Goal: Task Accomplishment & Management: Manage account settings

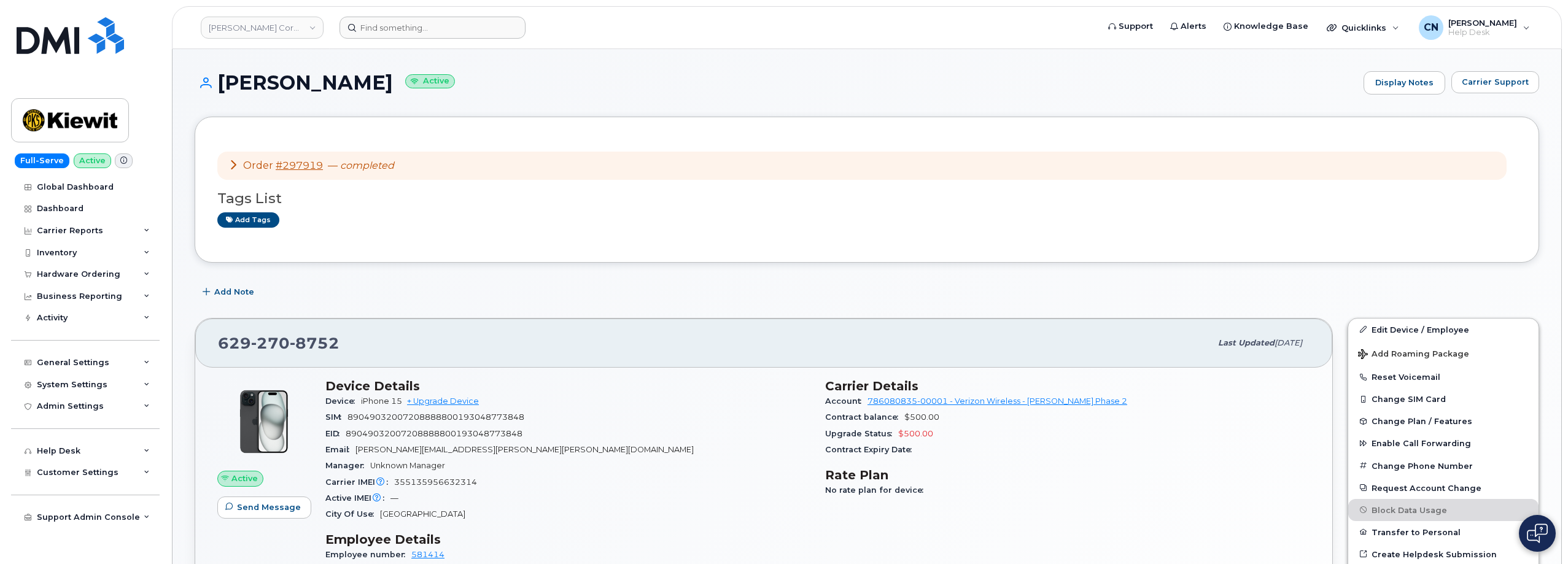
scroll to position [291, 0]
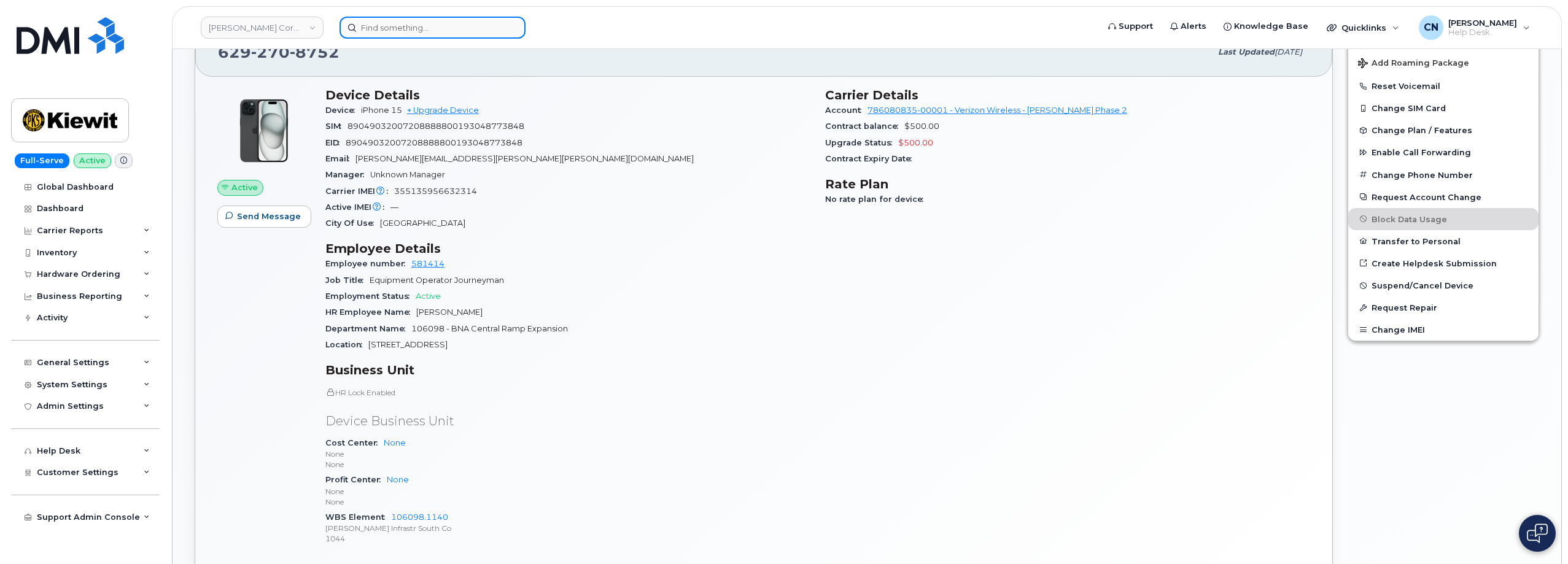
click at [379, 22] on input at bounding box center [433, 27] width 186 height 22
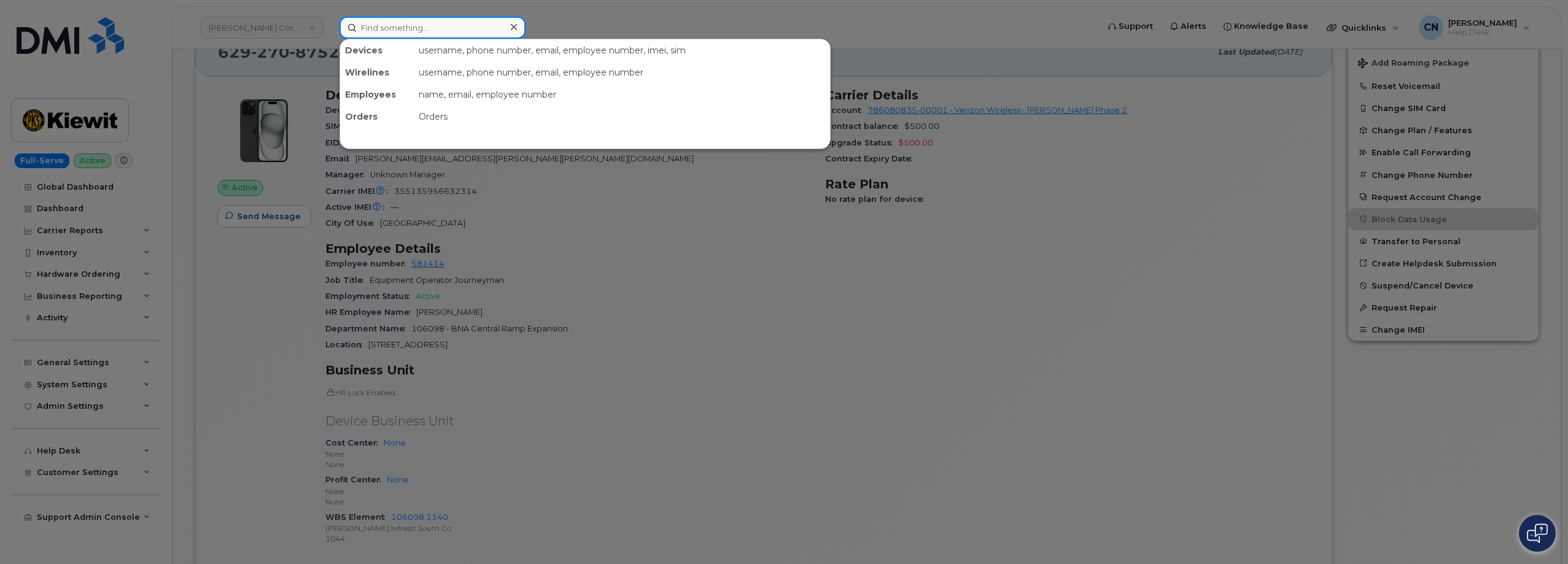
paste input "caeden.ayres@kiewit.com"
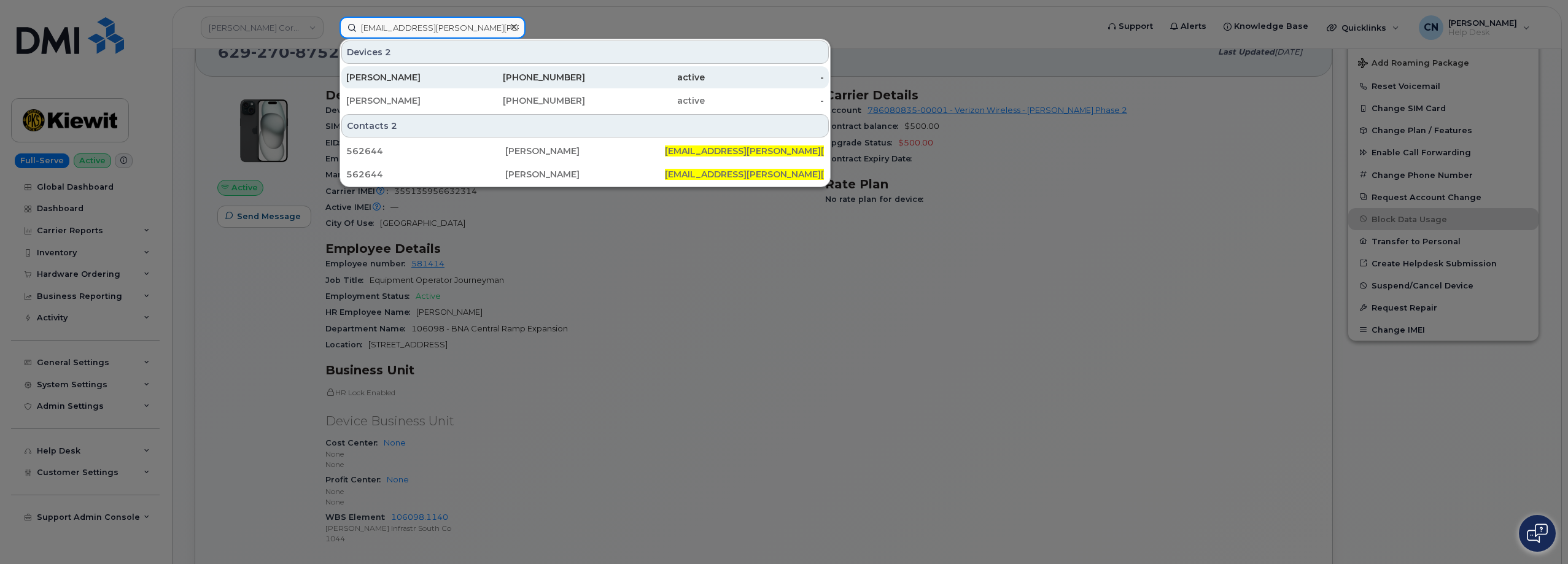
type input "caeden.ayres@kiewit.com"
click at [397, 83] on div "CAEDEN AYRES" at bounding box center [406, 77] width 120 height 12
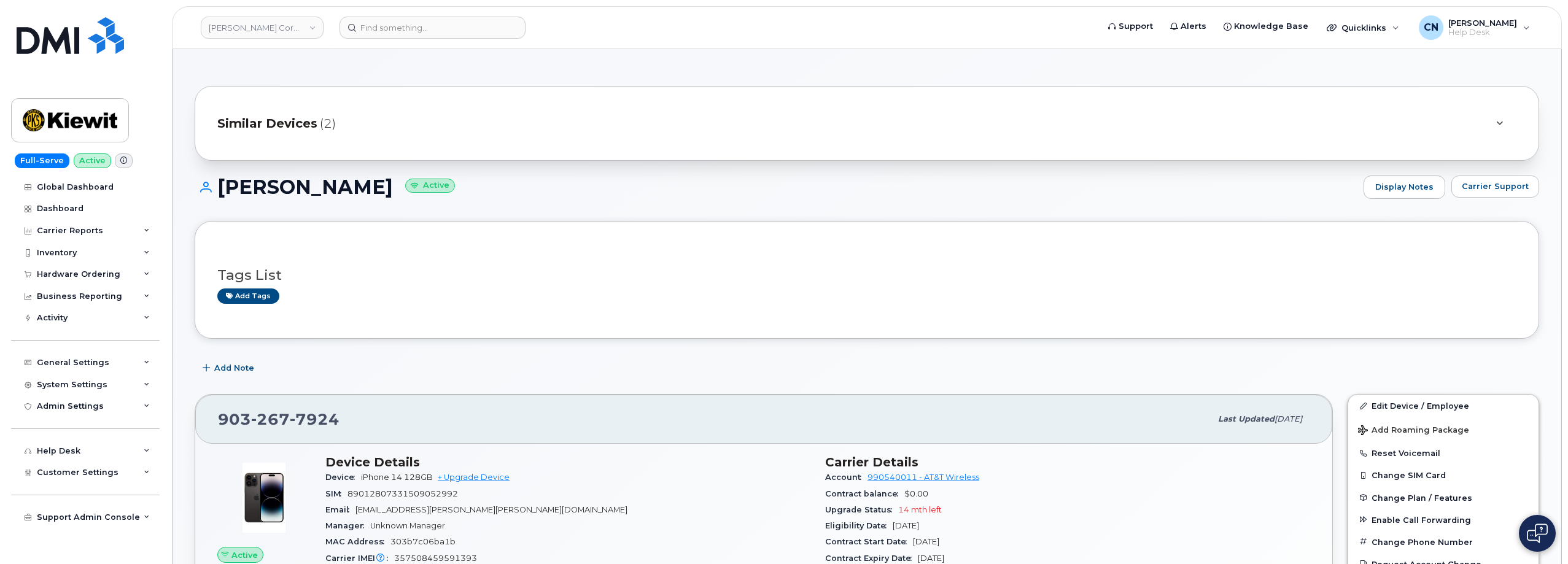
scroll to position [368, 0]
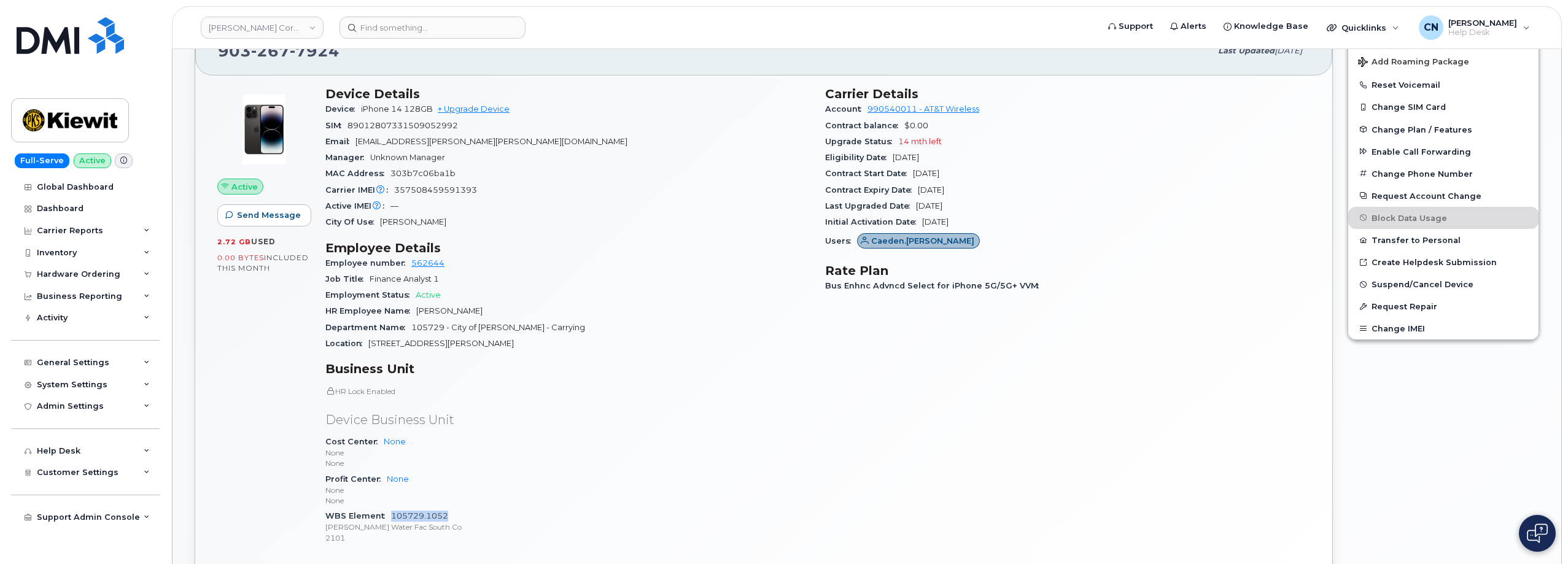
drag, startPoint x: 458, startPoint y: 521, endPoint x: 392, endPoint y: 516, distance: 66.2
click at [392, 516] on div "WBS Element 105729.1052 Kiewit Water Fac South Co 2101" at bounding box center [567, 527] width 485 height 37
copy link "105729.1052"
click at [74, 382] on div "System Settings" at bounding box center [72, 385] width 71 height 10
click at [92, 390] on div "System Settings" at bounding box center [85, 385] width 149 height 22
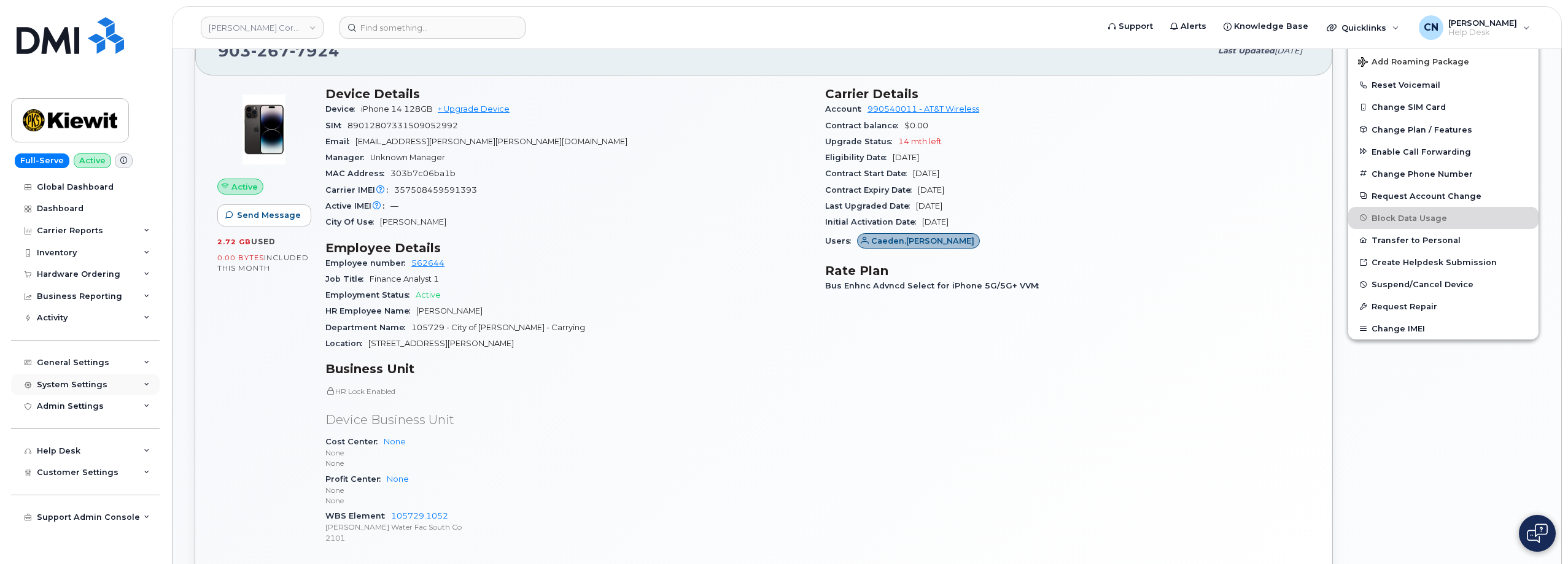
click at [92, 386] on div "System Settings" at bounding box center [72, 385] width 71 height 10
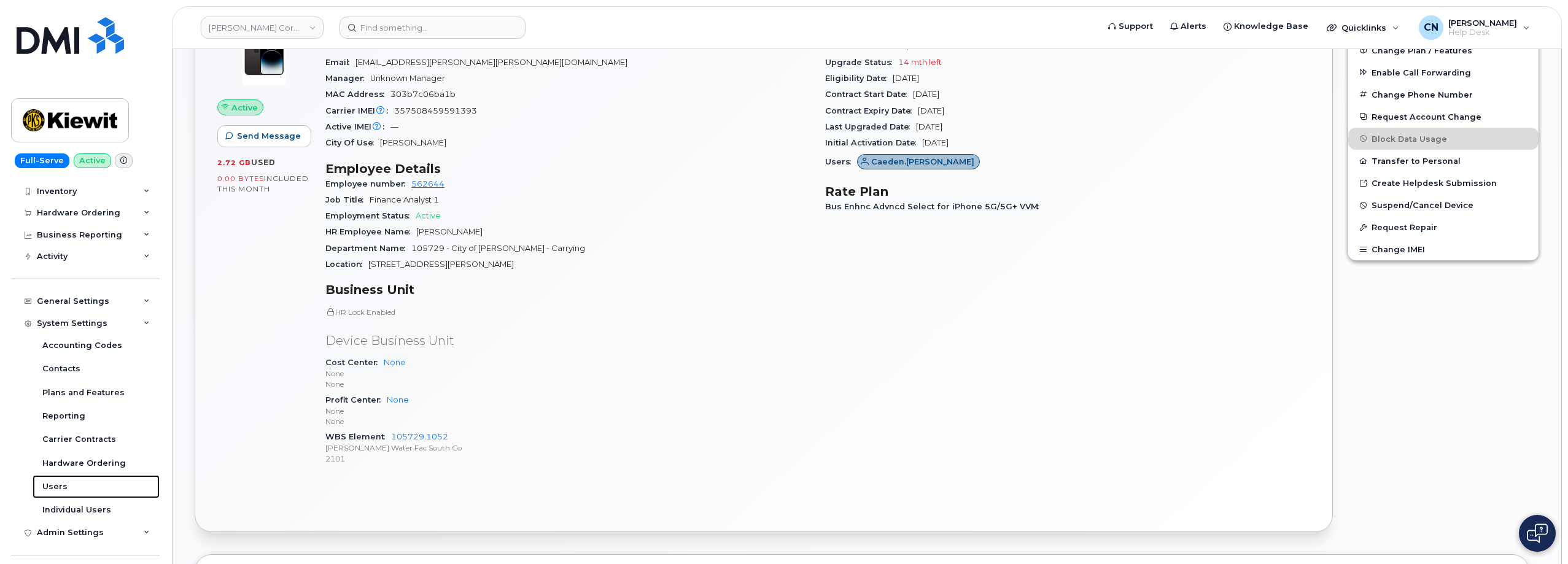
scroll to position [552, 0]
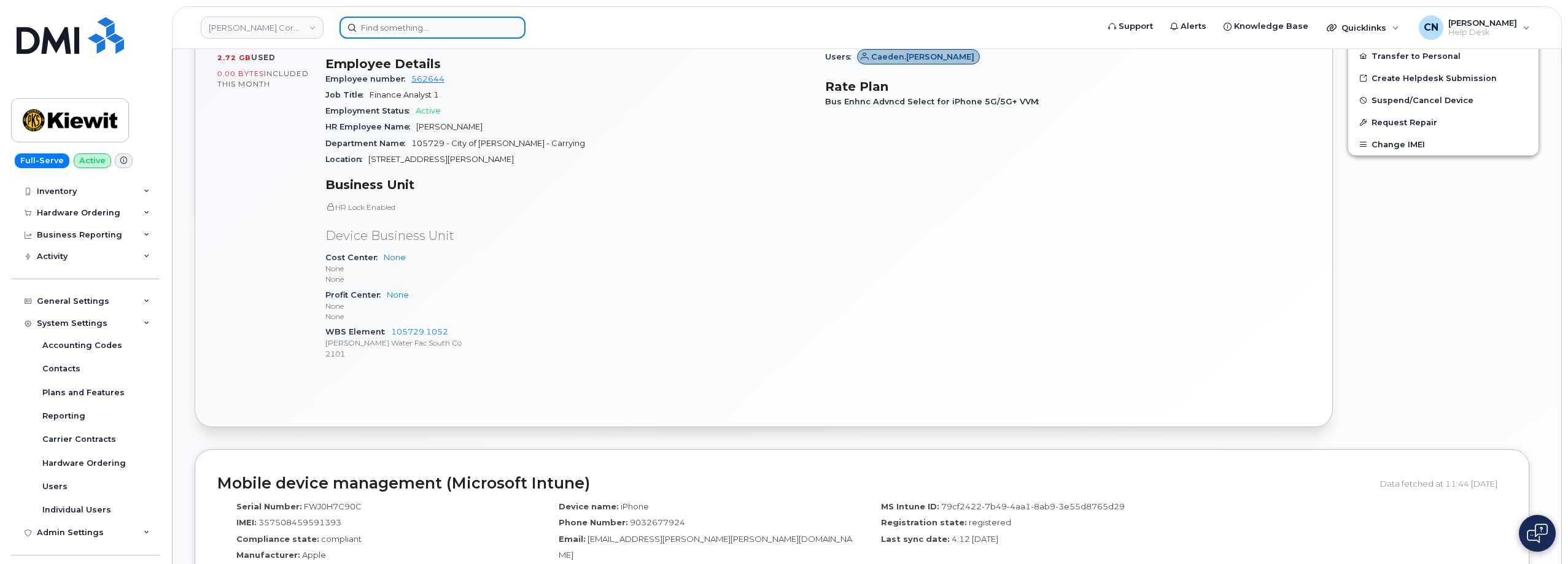
click at [382, 19] on input at bounding box center [433, 27] width 186 height 22
paste input "350447833085490"
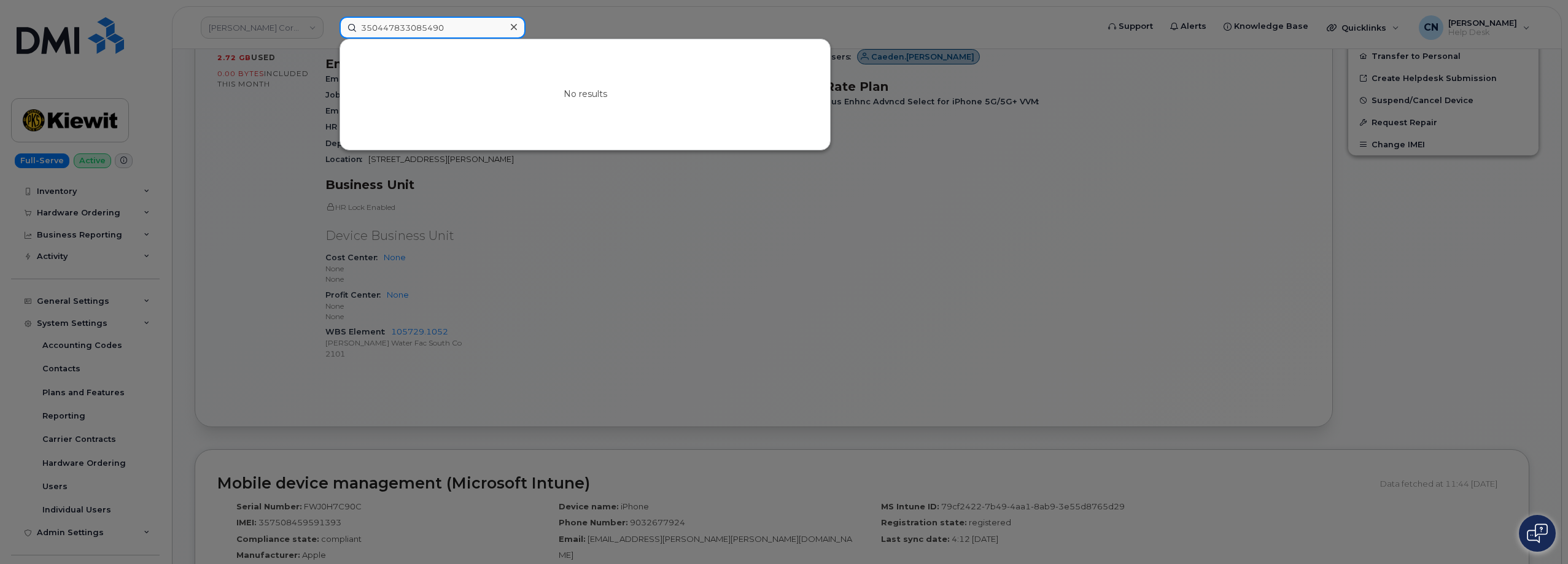
drag, startPoint x: 435, startPoint y: 21, endPoint x: 402, endPoint y: 17, distance: 33.2
click at [402, 17] on input "350447833085490" at bounding box center [433, 27] width 186 height 22
drag, startPoint x: 476, startPoint y: 19, endPoint x: 256, endPoint y: 34, distance: 220.5
click at [330, 34] on div "350447833085490 No results" at bounding box center [715, 27] width 770 height 22
paste input "409-308-9444"
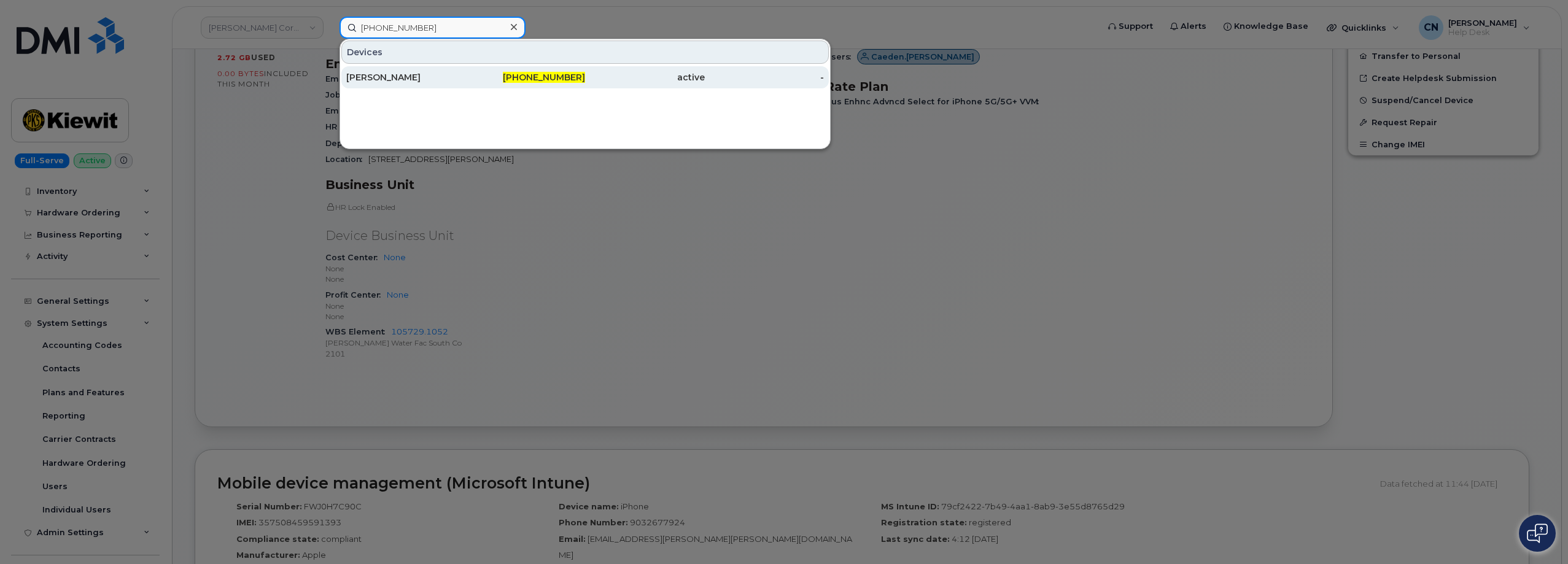
type input "409-308-9444"
click at [466, 84] on div "[PERSON_NAME]" at bounding box center [526, 77] width 120 height 22
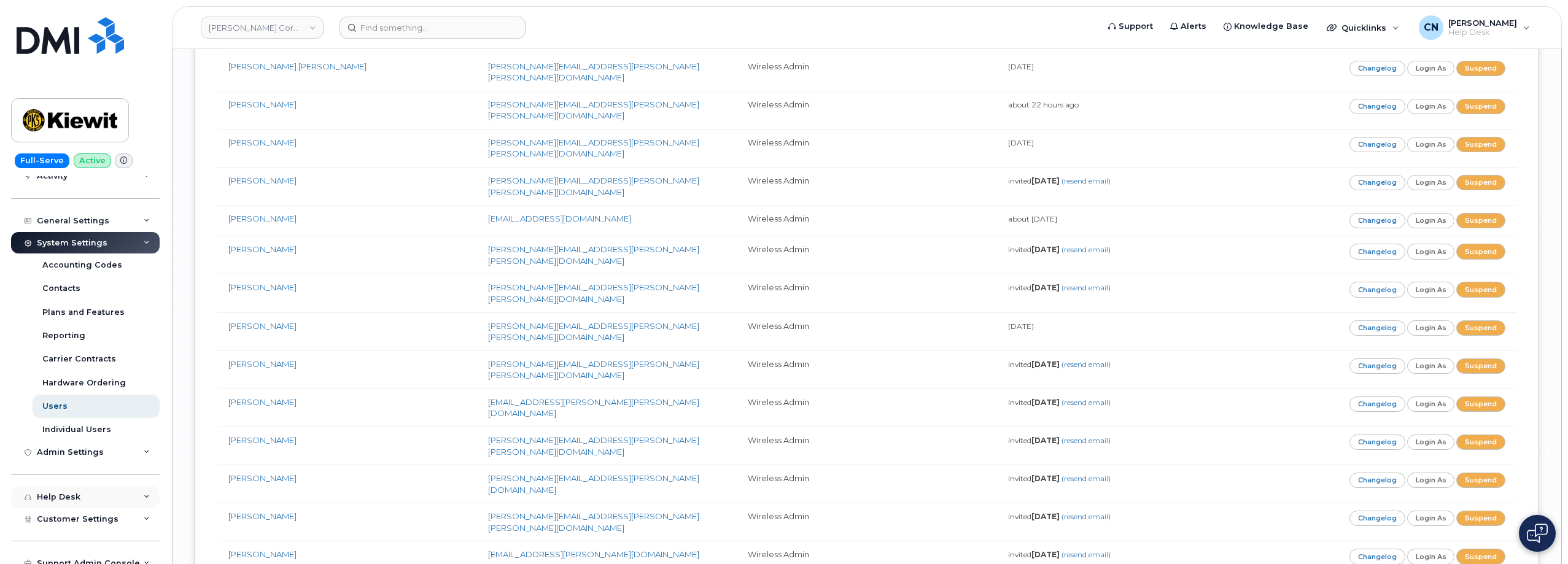
scroll to position [152, 0]
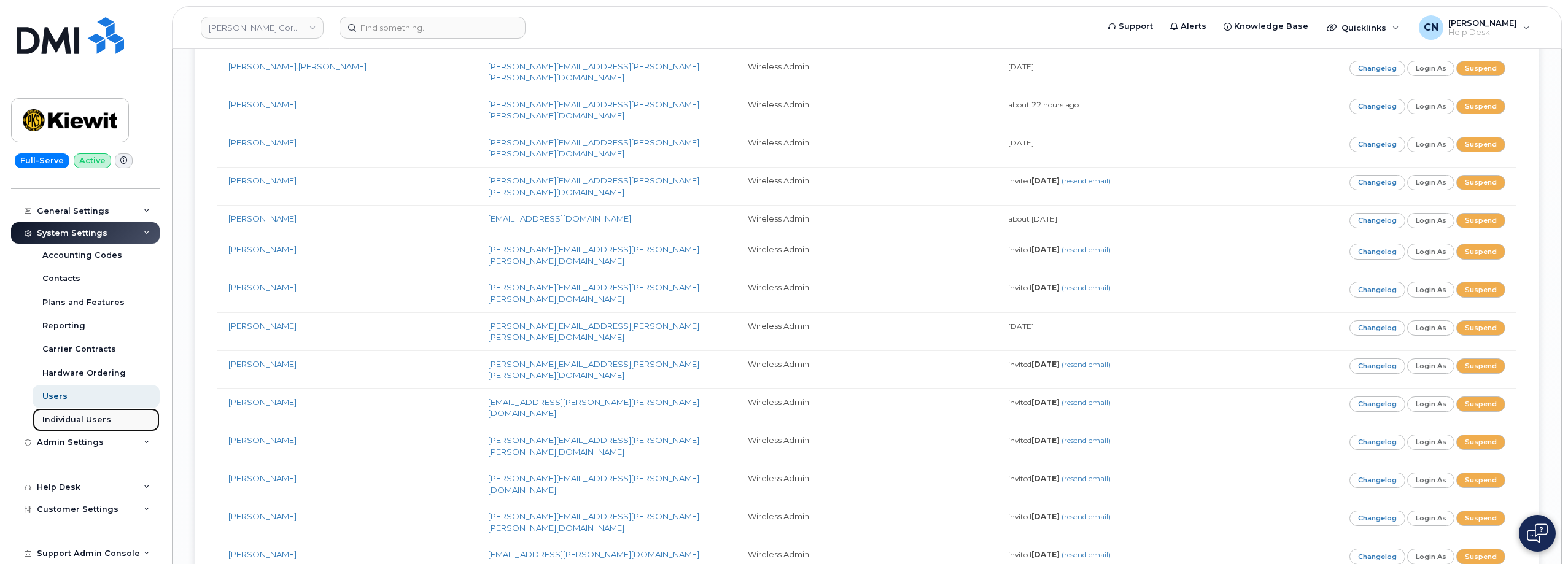
click at [93, 414] on link "Individual Users" at bounding box center [96, 420] width 127 height 23
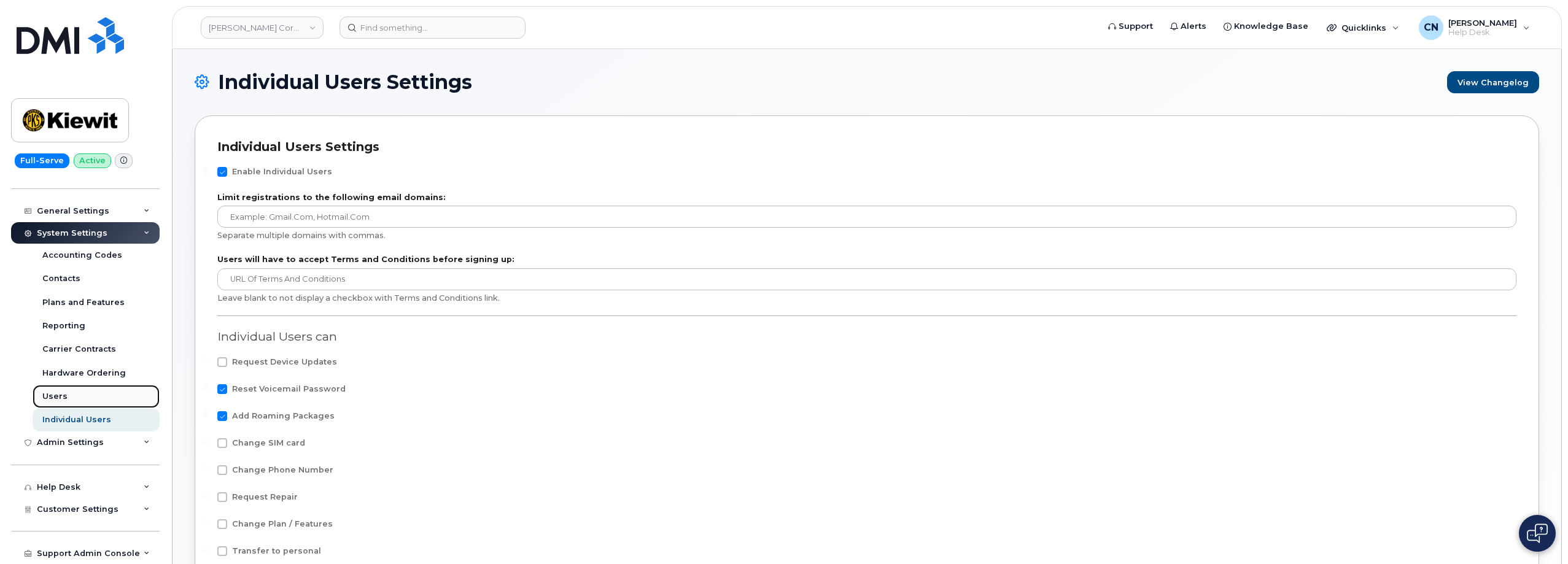
click at [73, 392] on link "Users" at bounding box center [96, 397] width 127 height 23
click at [76, 210] on div "General Settings" at bounding box center [72, 211] width 72 height 10
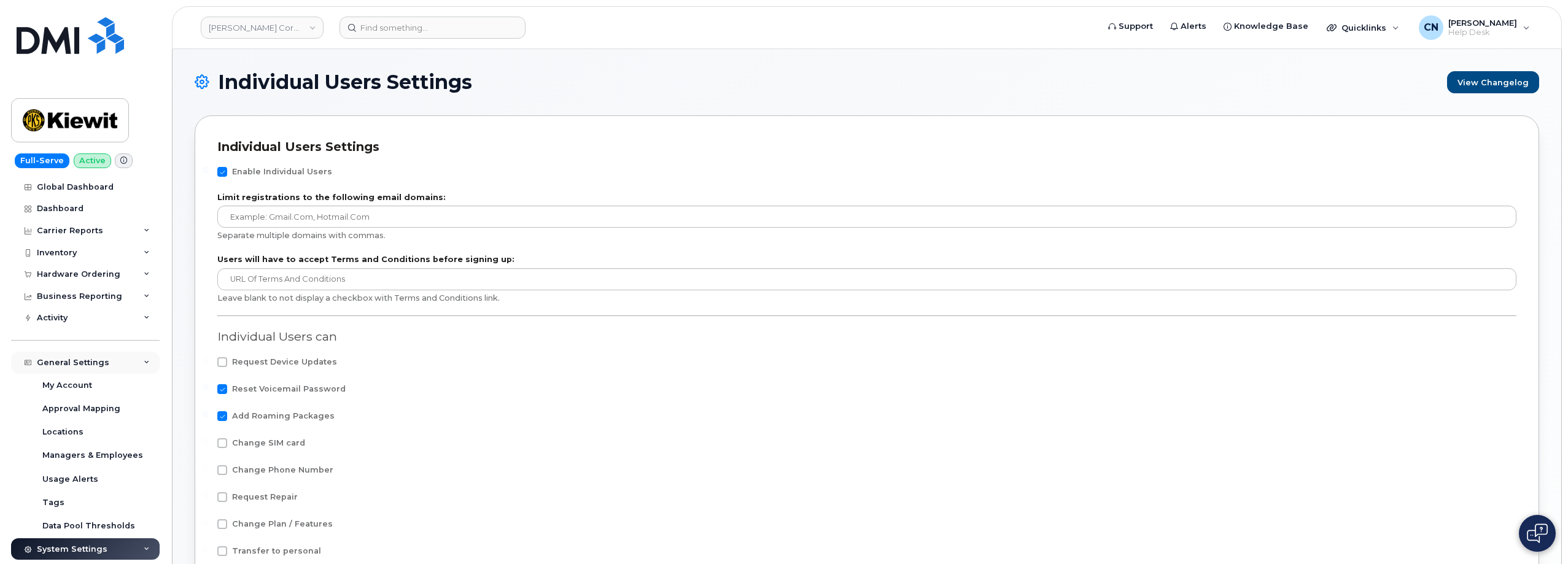
click at [65, 361] on div "General Settings" at bounding box center [72, 362] width 72 height 10
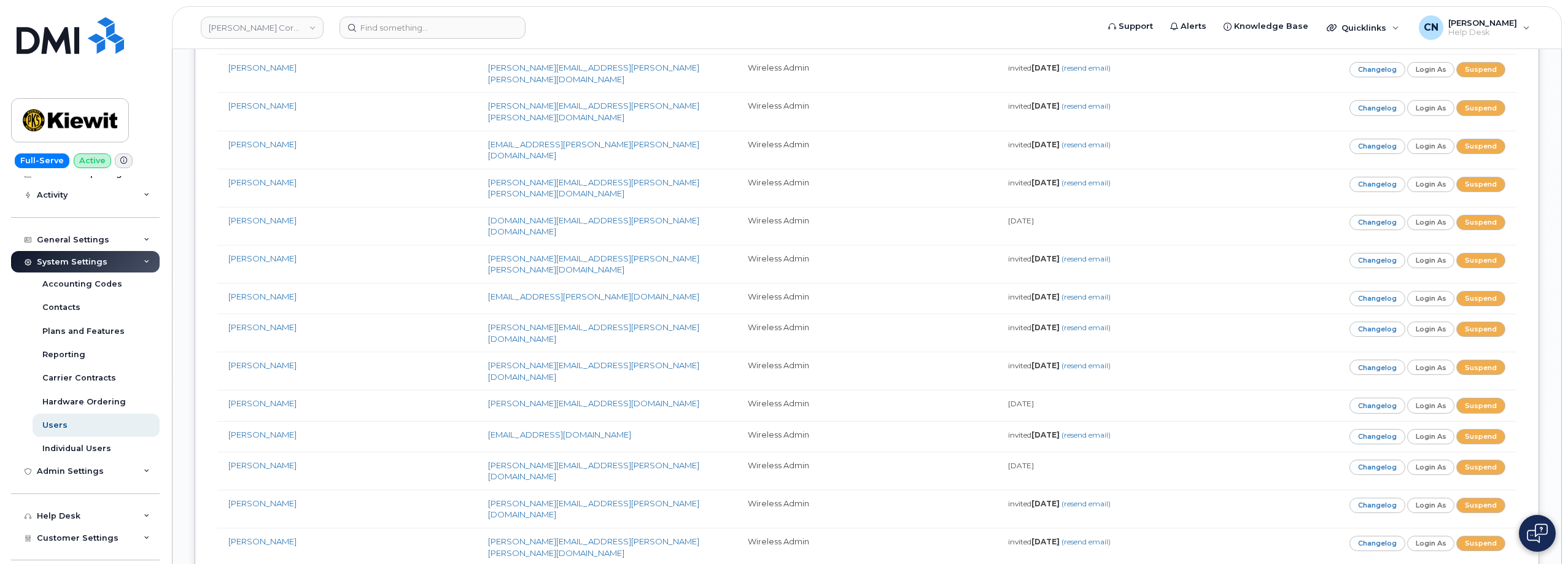
scroll to position [519, 0]
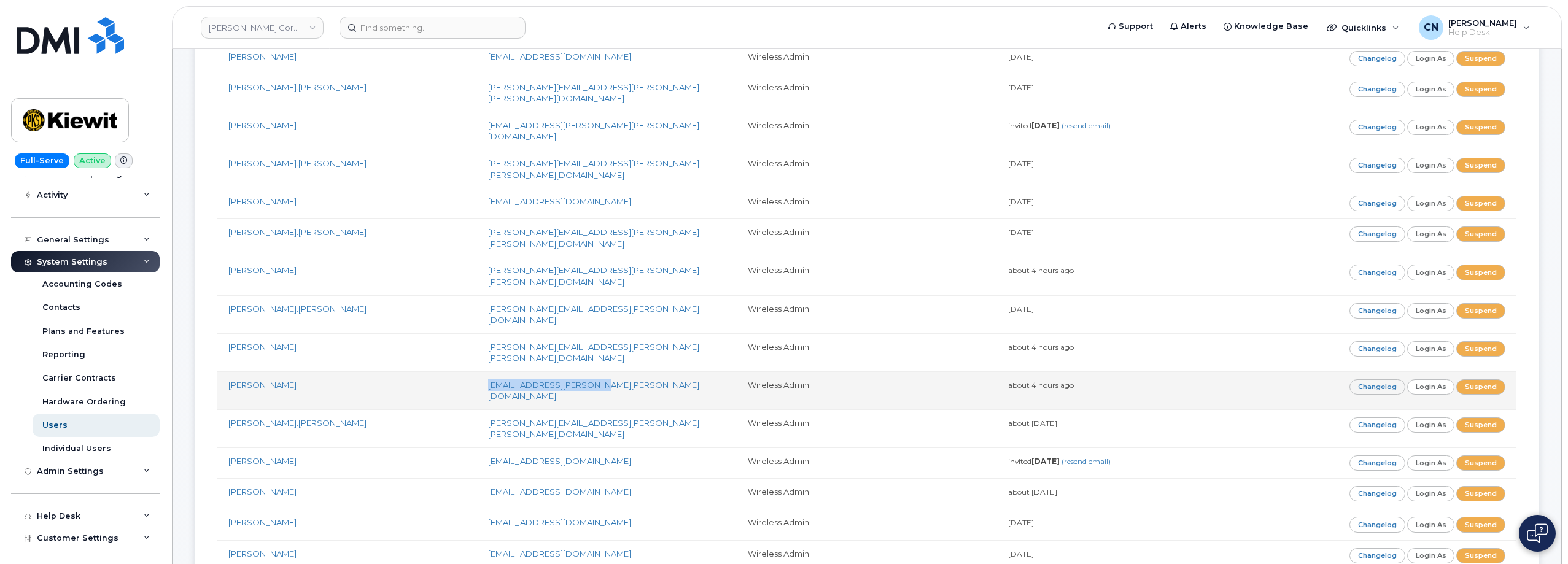
drag, startPoint x: 595, startPoint y: 276, endPoint x: 477, endPoint y: 284, distance: 118.3
click at [477, 372] on td "[EMAIL_ADDRESS][PERSON_NAME][PERSON_NAME][DOMAIN_NAME]" at bounding box center [606, 390] width 260 height 38
copy link "[EMAIL_ADDRESS][PERSON_NAME][PERSON_NAME][DOMAIN_NAME]"
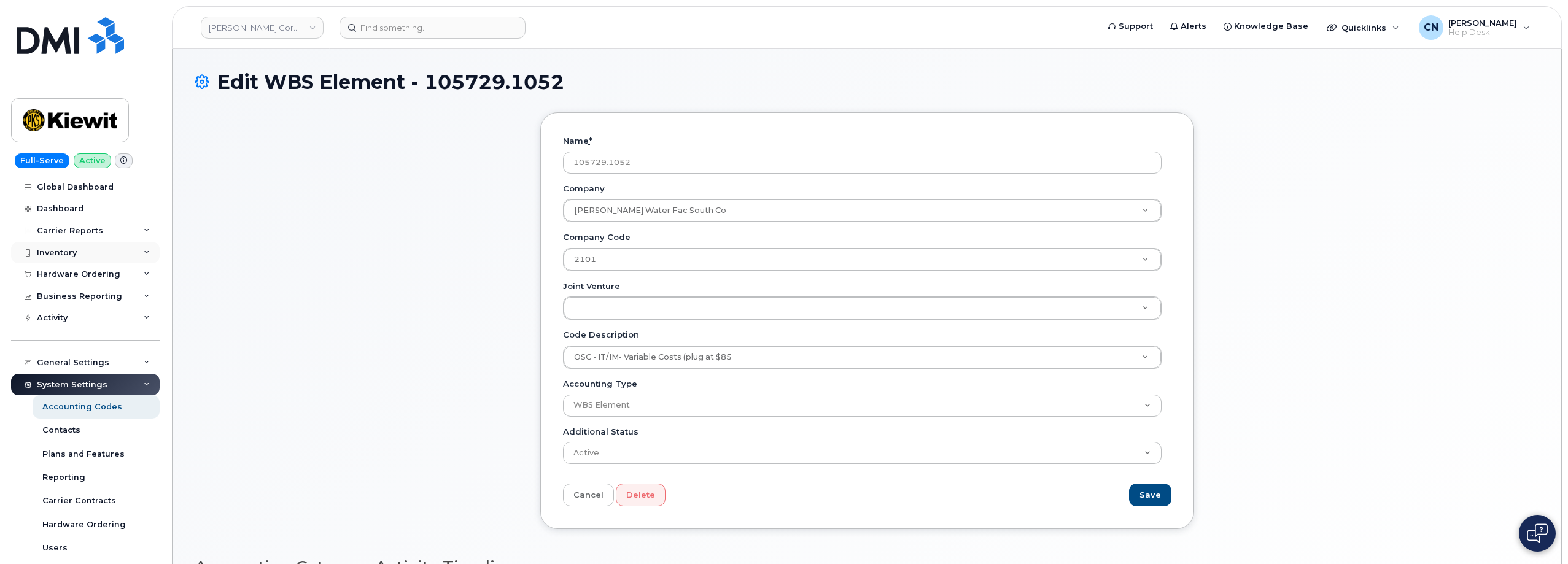
click at [71, 244] on div "Inventory" at bounding box center [85, 252] width 149 height 22
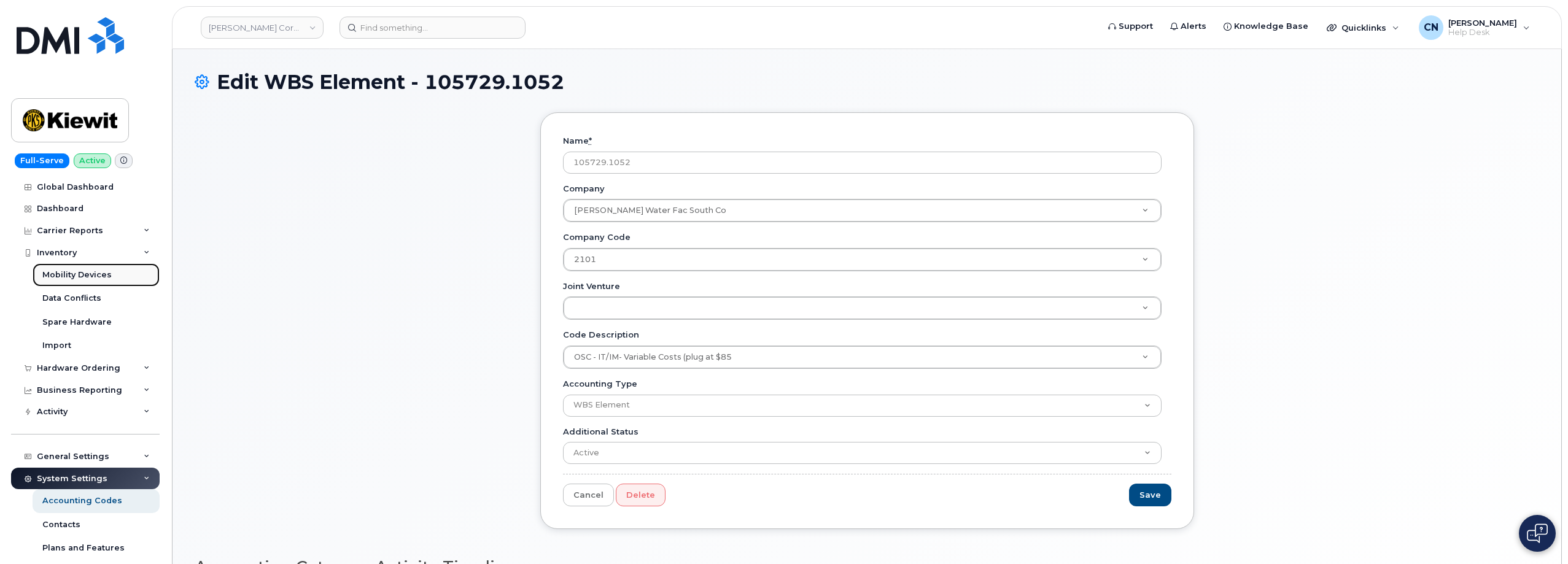
click at [66, 270] on div "Mobility Devices" at bounding box center [76, 275] width 69 height 11
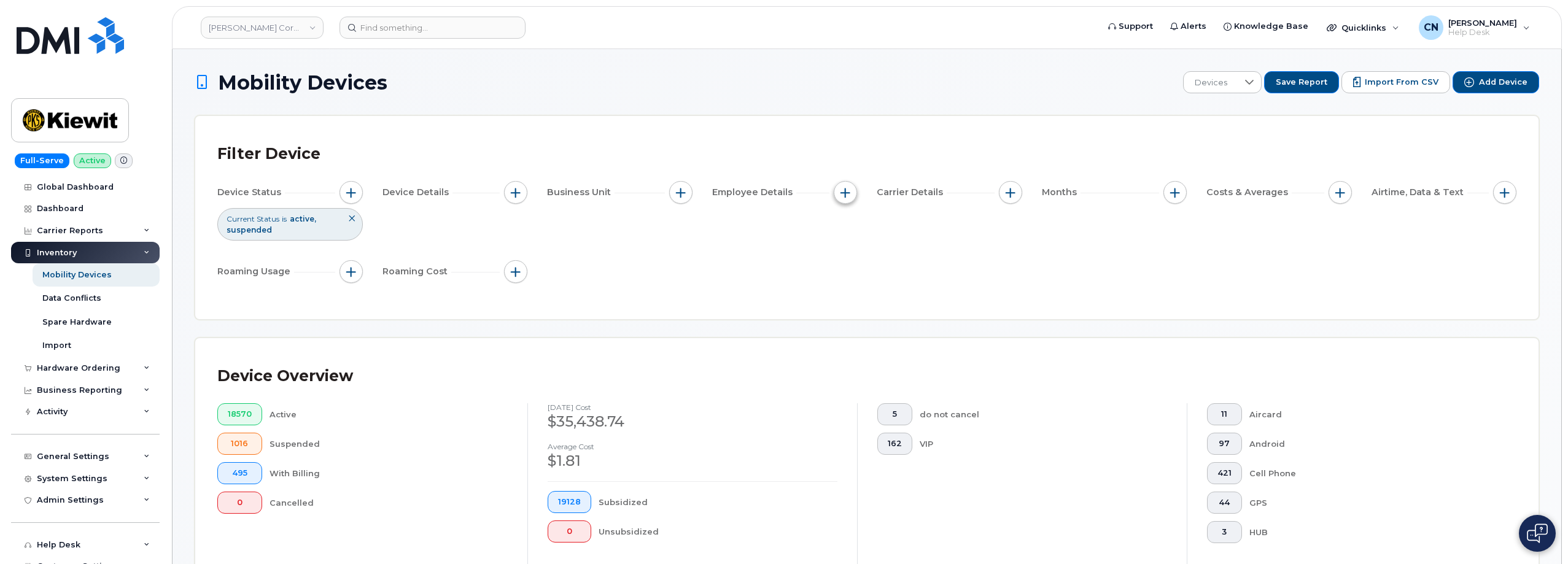
click at [840, 192] on span "button" at bounding box center [845, 192] width 10 height 10
click at [1010, 184] on button "button" at bounding box center [1010, 192] width 23 height 23
click at [857, 185] on div "Device Status Current Status is active suspended Device Details Business Unit E…" at bounding box center [867, 234] width 1299 height 107
click at [521, 195] on button "button" at bounding box center [516, 192] width 23 height 23
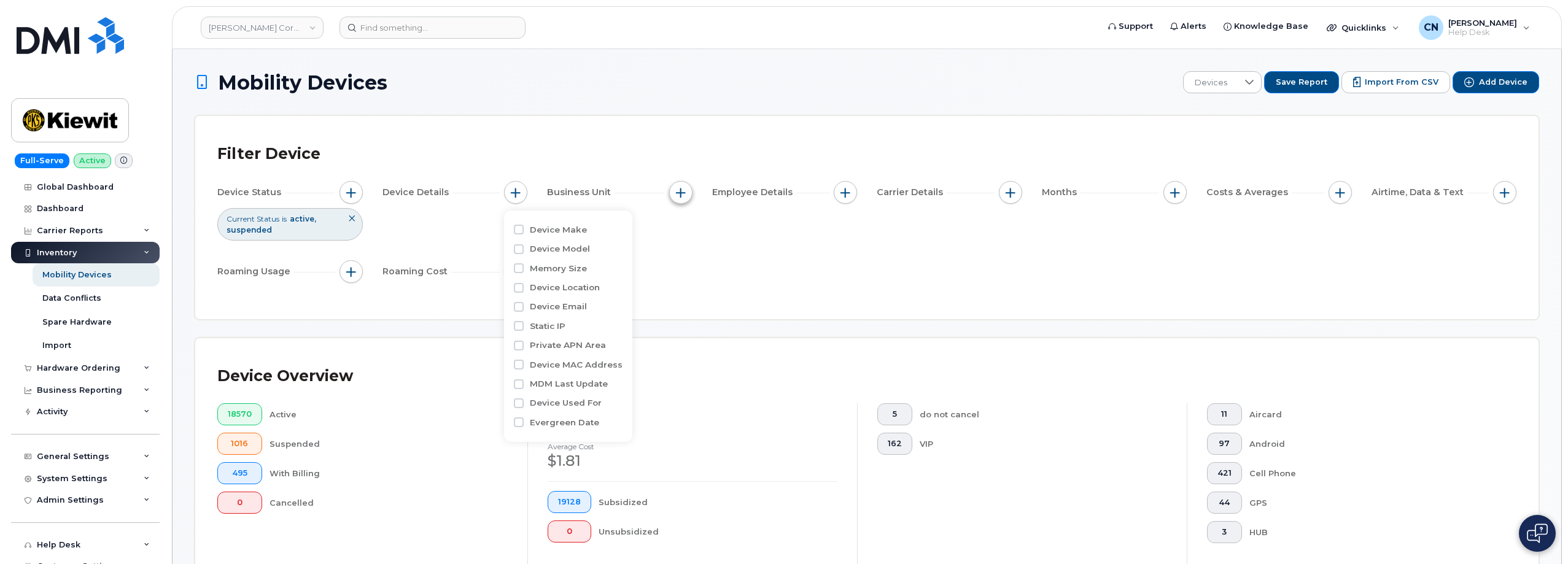
click at [687, 196] on button "button" at bounding box center [681, 192] width 23 height 23
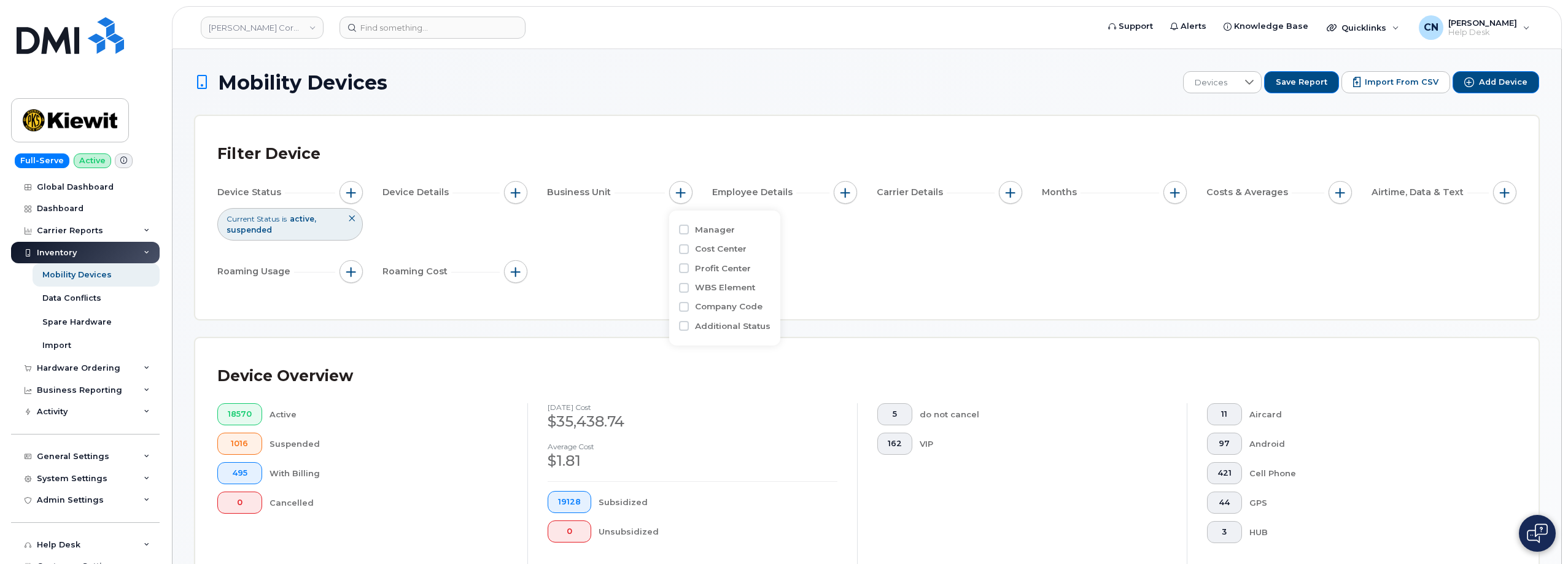
click at [677, 284] on div "Manager Cost Center Profit Center WBS Element Company Code Additional Status" at bounding box center [725, 277] width 111 height 135
click at [686, 285] on input "WBS Element" at bounding box center [683, 287] width 10 height 10
checkbox input "true"
click at [720, 337] on input "text" at bounding box center [762, 339] width 108 height 11
paste input "105729.1052"
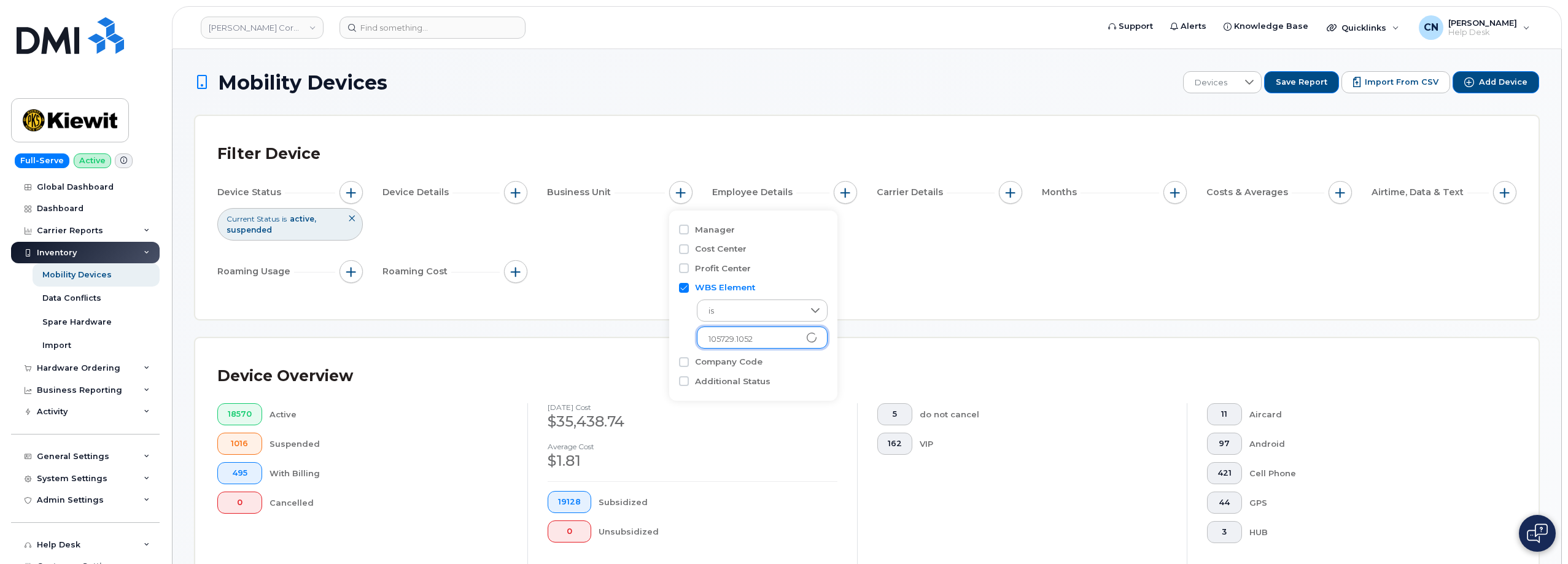
type input "105729.1052"
click at [764, 337] on input "text" at bounding box center [762, 339] width 108 height 11
paste input "105729.1052"
type input "105729.1052"
click at [748, 361] on li "2101 - 105729.1052 - Kiewit Water Fac South Co" at bounding box center [842, 365] width 291 height 23
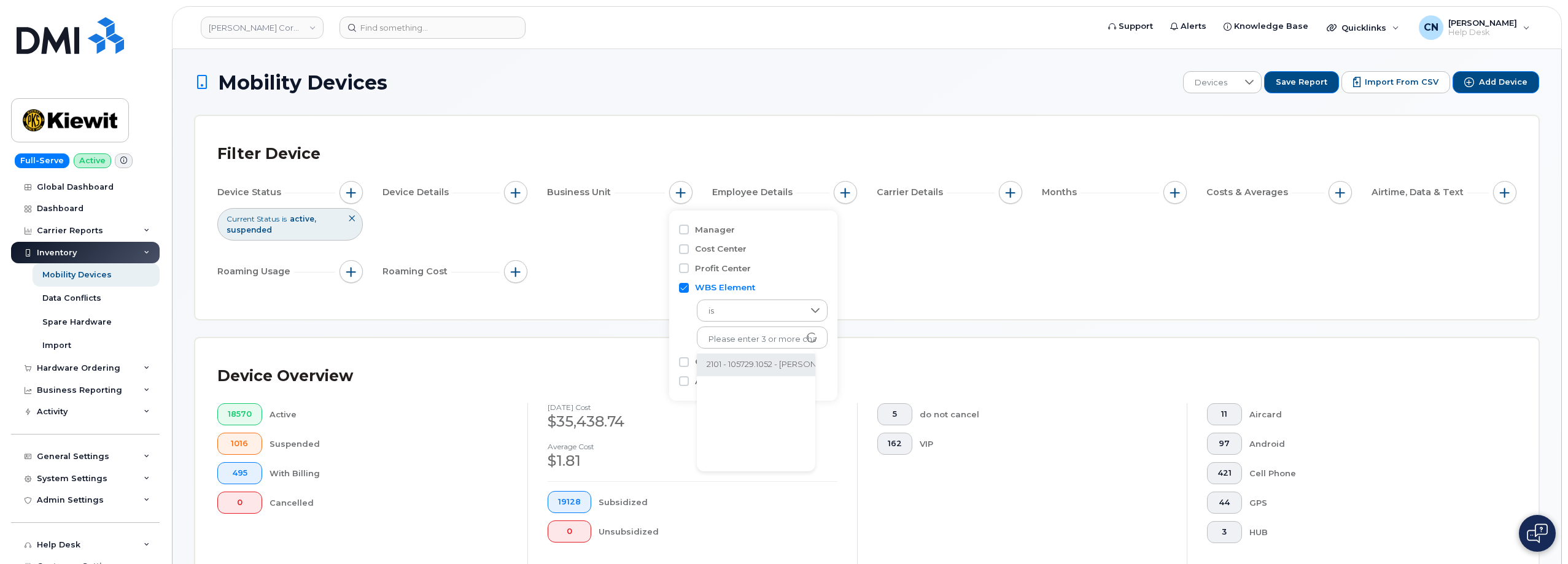
scroll to position [25, 0]
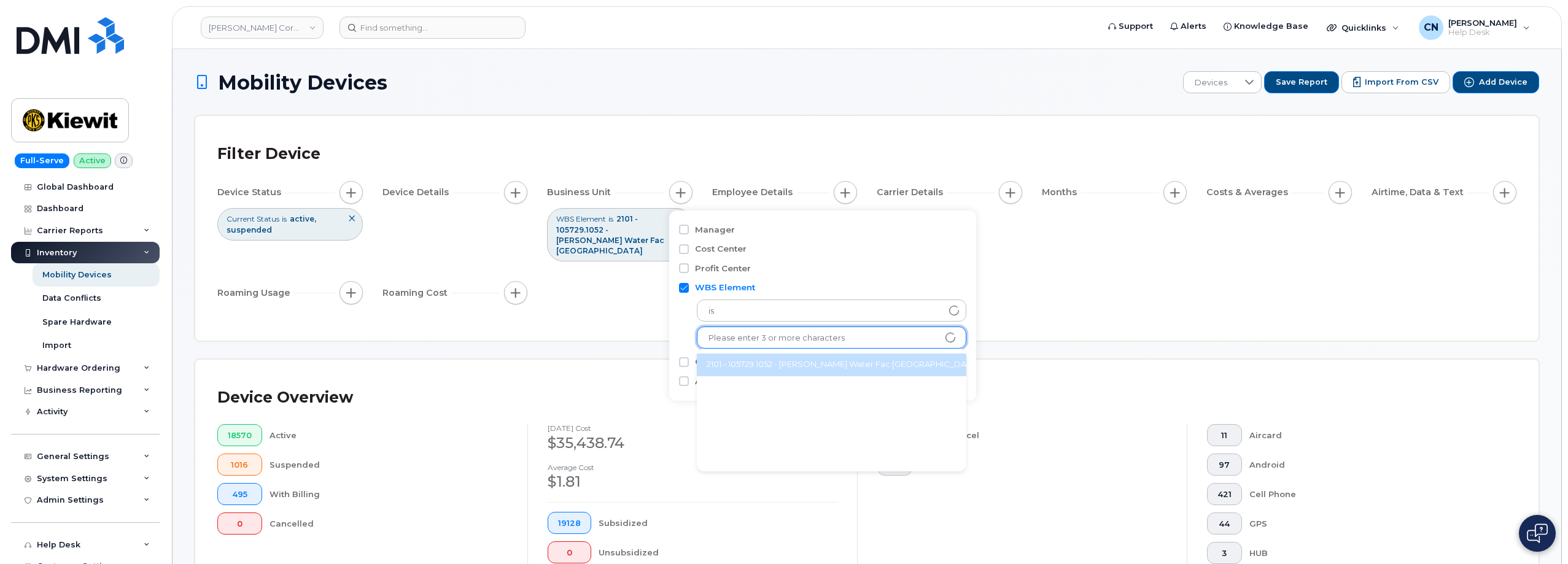
click at [754, 335] on input "text" at bounding box center [832, 338] width 246 height 11
paste input "105729.1052"
click at [857, 340] on input "105729.1052" at bounding box center [832, 338] width 246 height 11
type input "105729.1052"
click at [1025, 360] on div "Device Overview 18570 Active 1016 Suspended 495 With Billing 0 Cancelled August…" at bounding box center [866, 499] width 1343 height 279
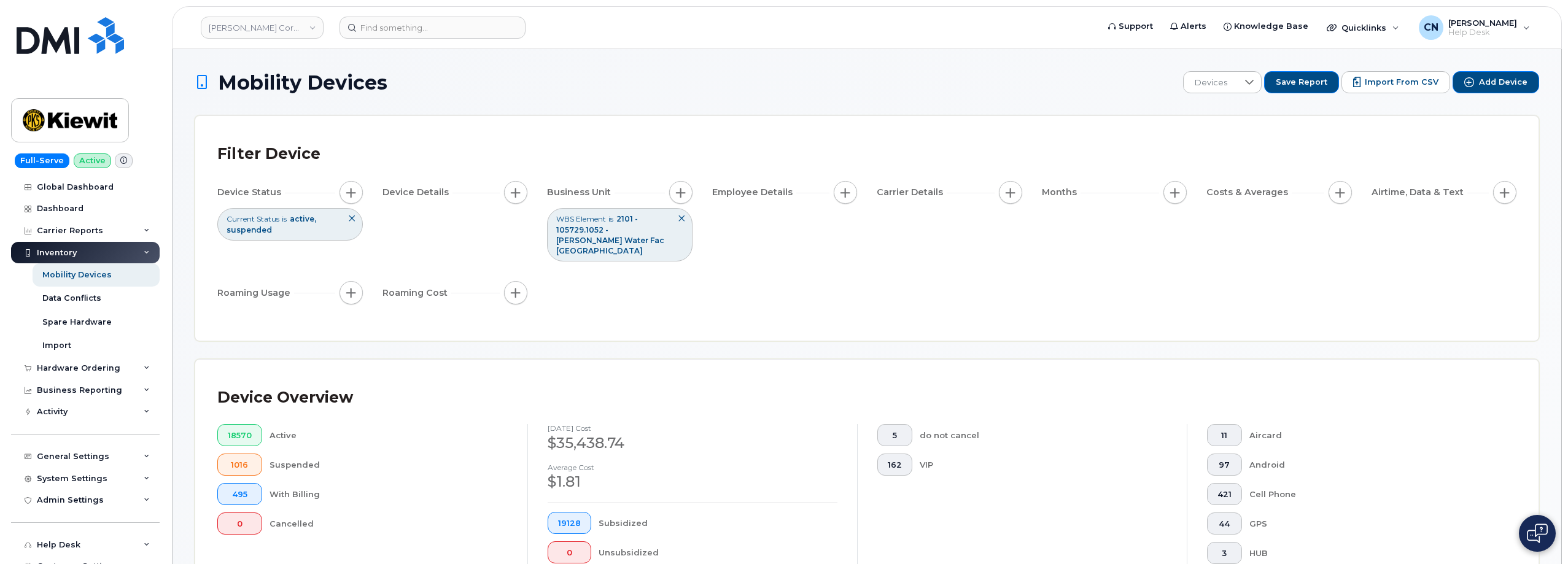
scroll to position [429, 0]
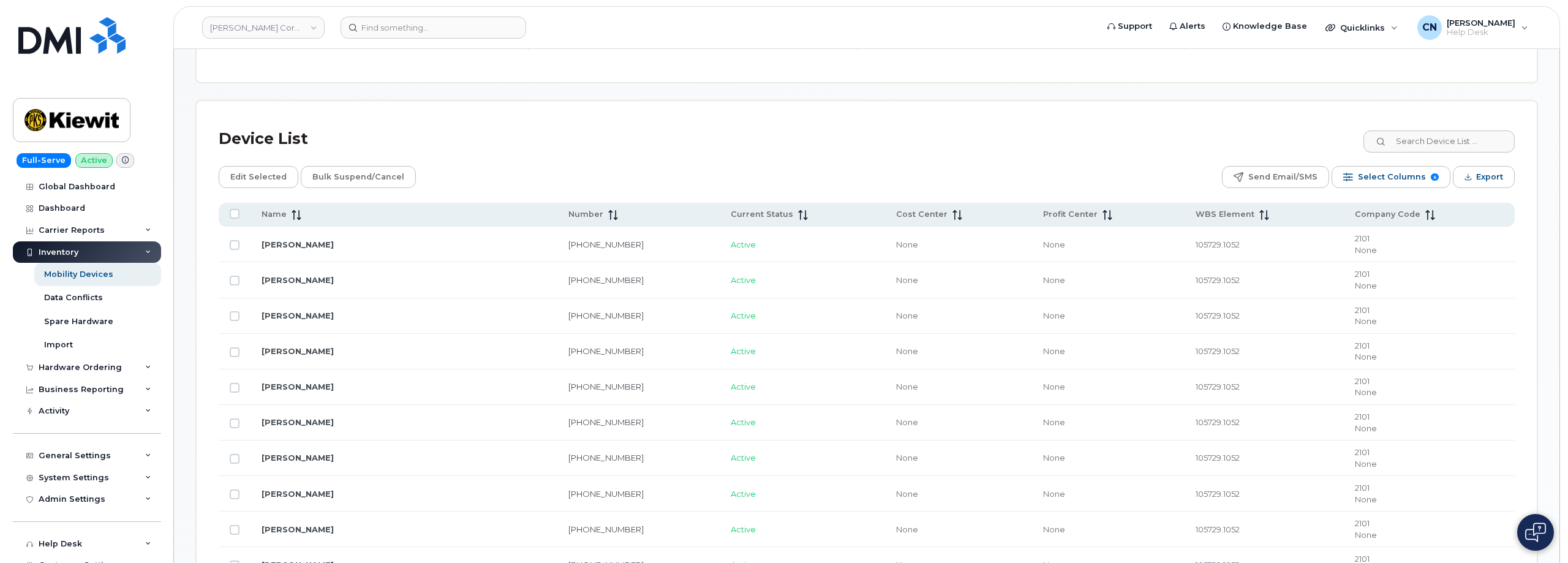
scroll to position [324, 0]
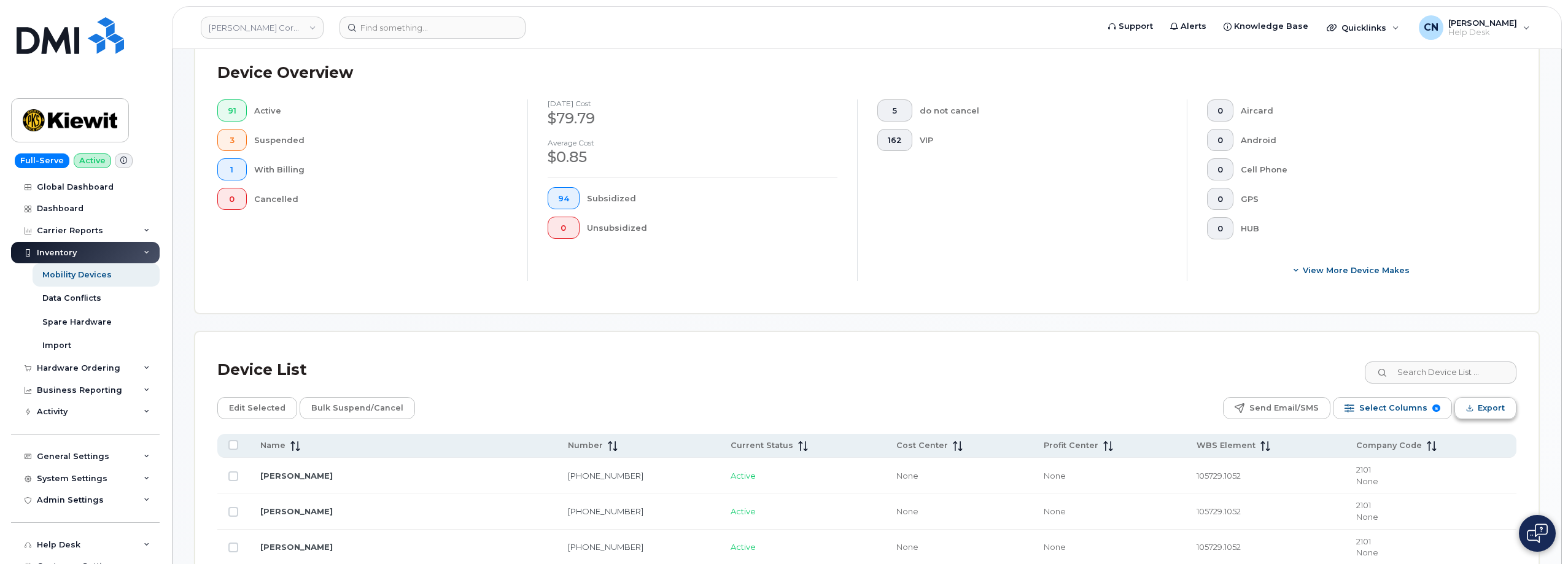
click at [1475, 397] on button "Export" at bounding box center [1485, 408] width 62 height 22
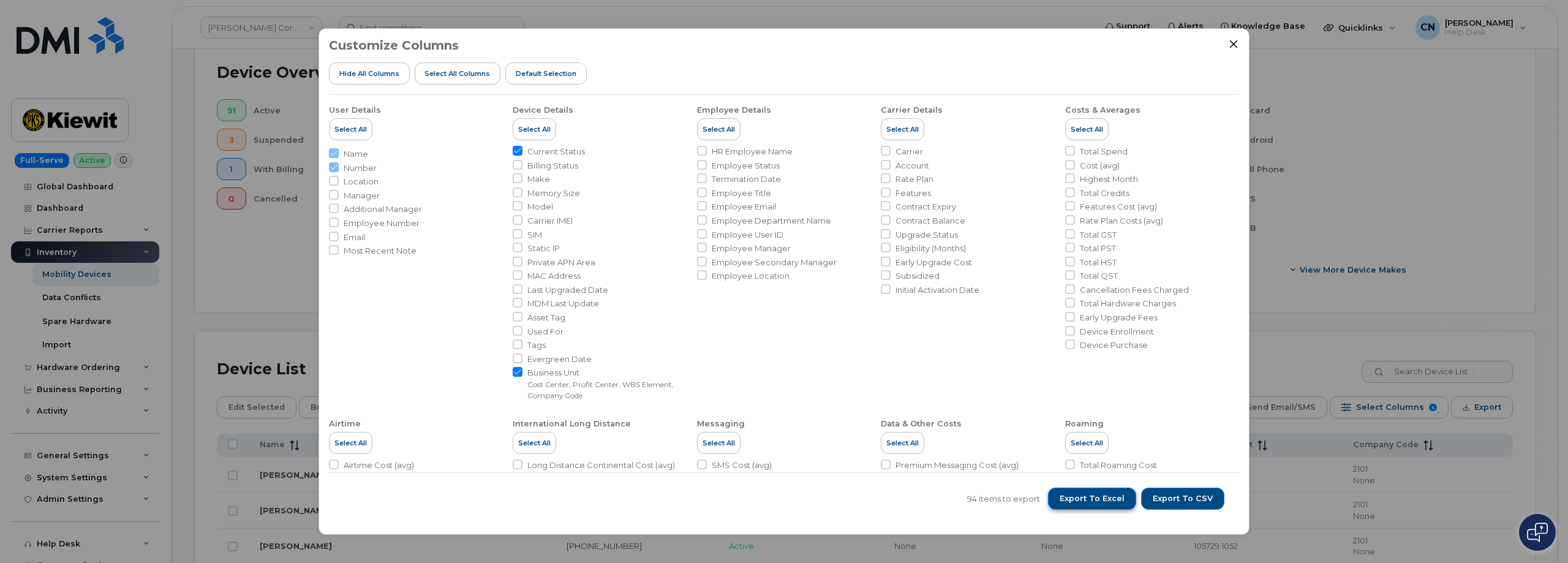
click at [1096, 499] on span "Export to Excel" at bounding box center [1092, 498] width 65 height 11
click at [282, 295] on div "Customize Columns Hide All Columns Select all Columns Default Selection User De…" at bounding box center [784, 282] width 1568 height 563
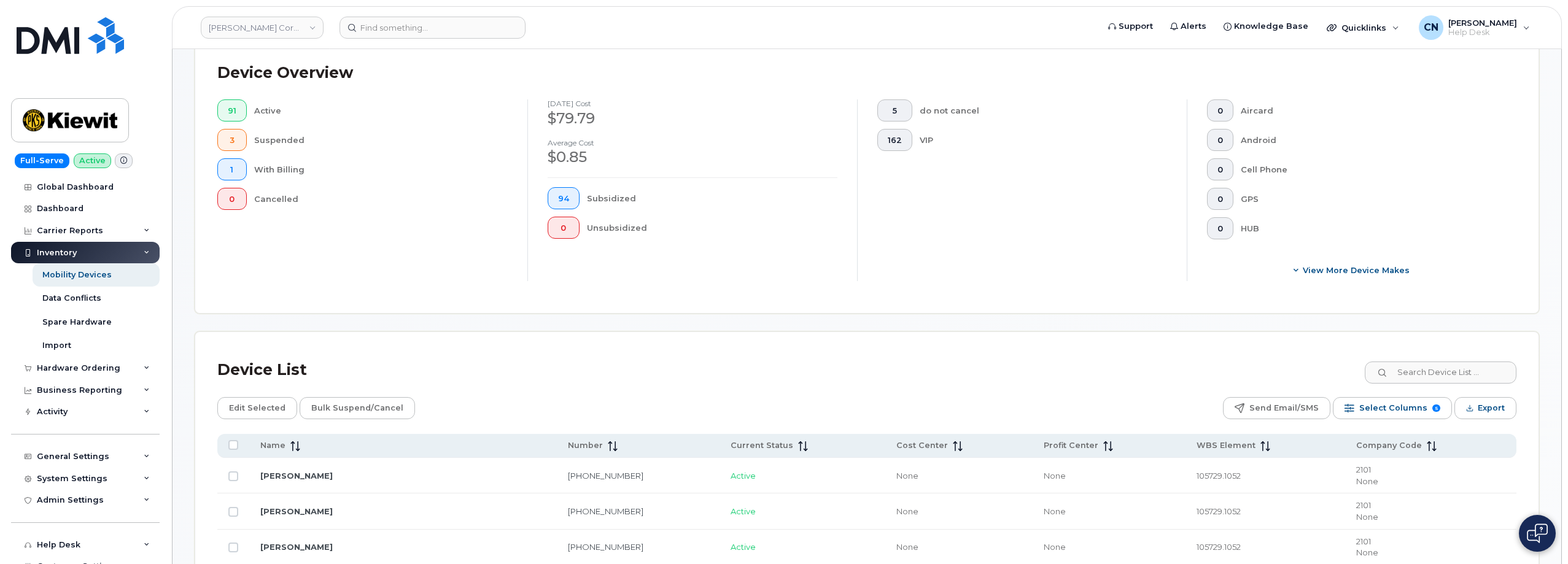
click at [996, 362] on div "Device List" at bounding box center [867, 369] width 1299 height 32
click at [1475, 397] on button "Export" at bounding box center [1485, 408] width 62 height 22
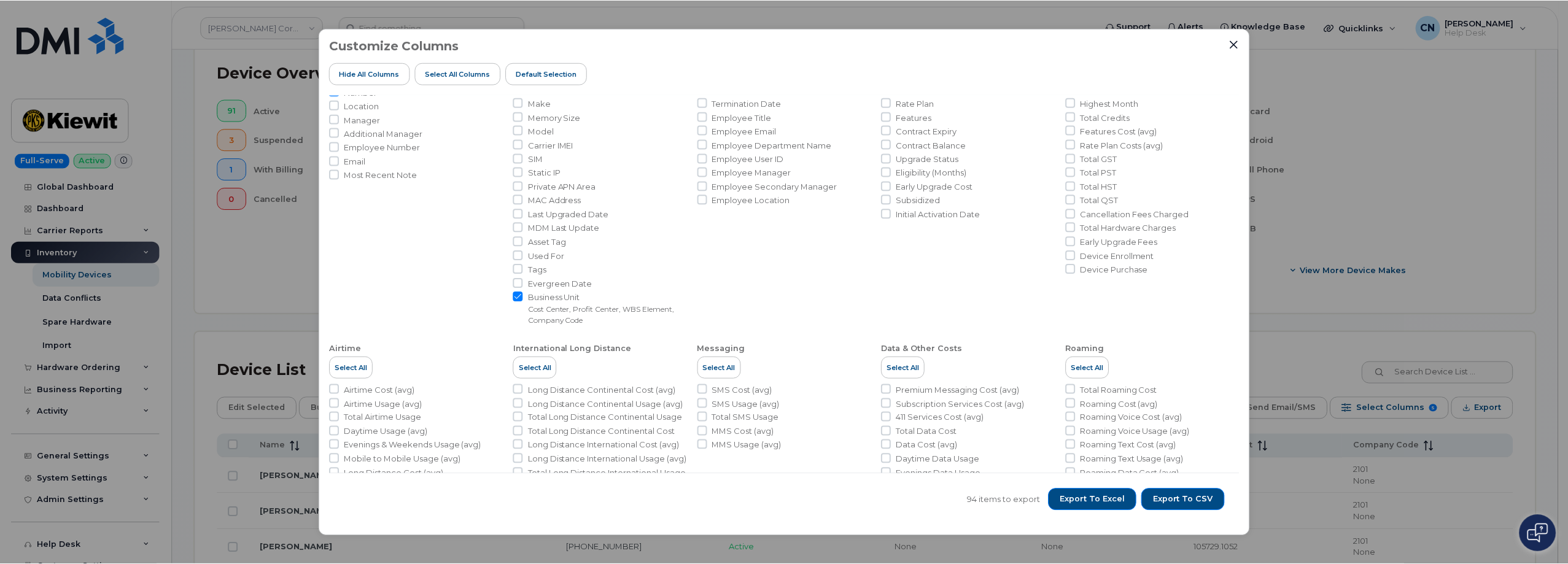
scroll to position [194, 0]
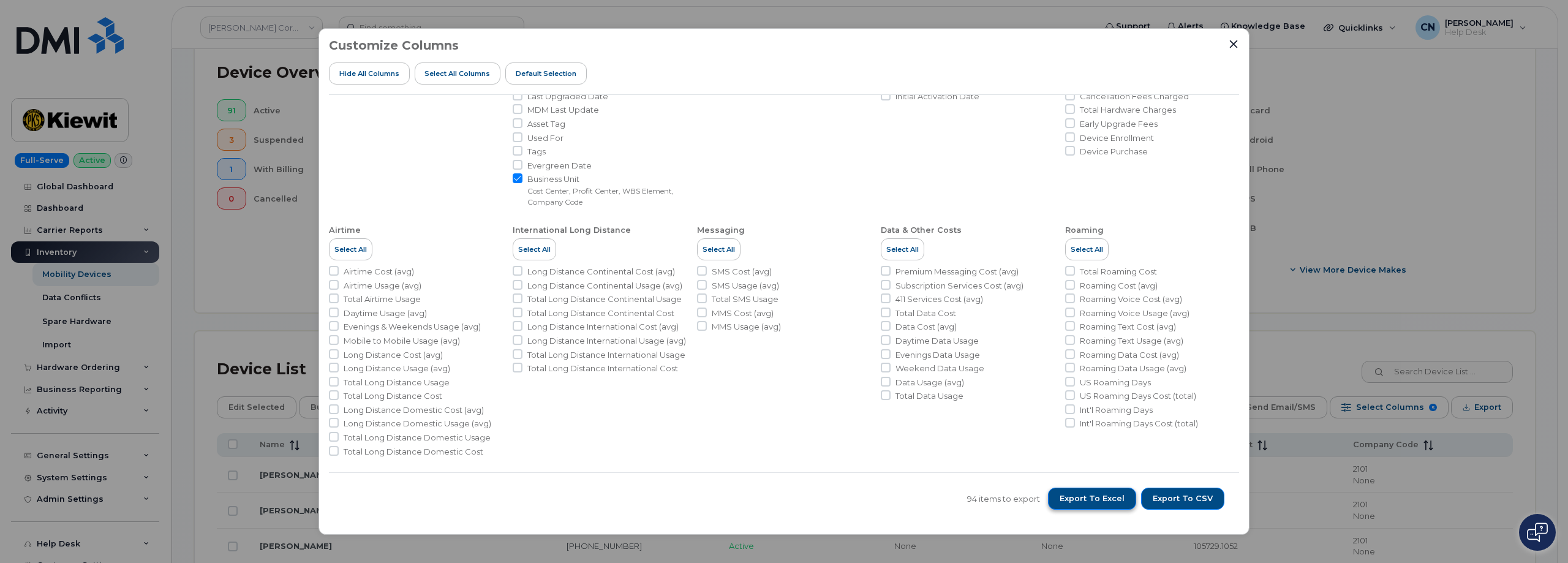
click at [1061, 496] on button "Export to Excel" at bounding box center [1092, 498] width 88 height 22
click at [276, 261] on div "Customize Columns Hide All Columns Select all Columns Default Selection User De…" at bounding box center [784, 282] width 1568 height 563
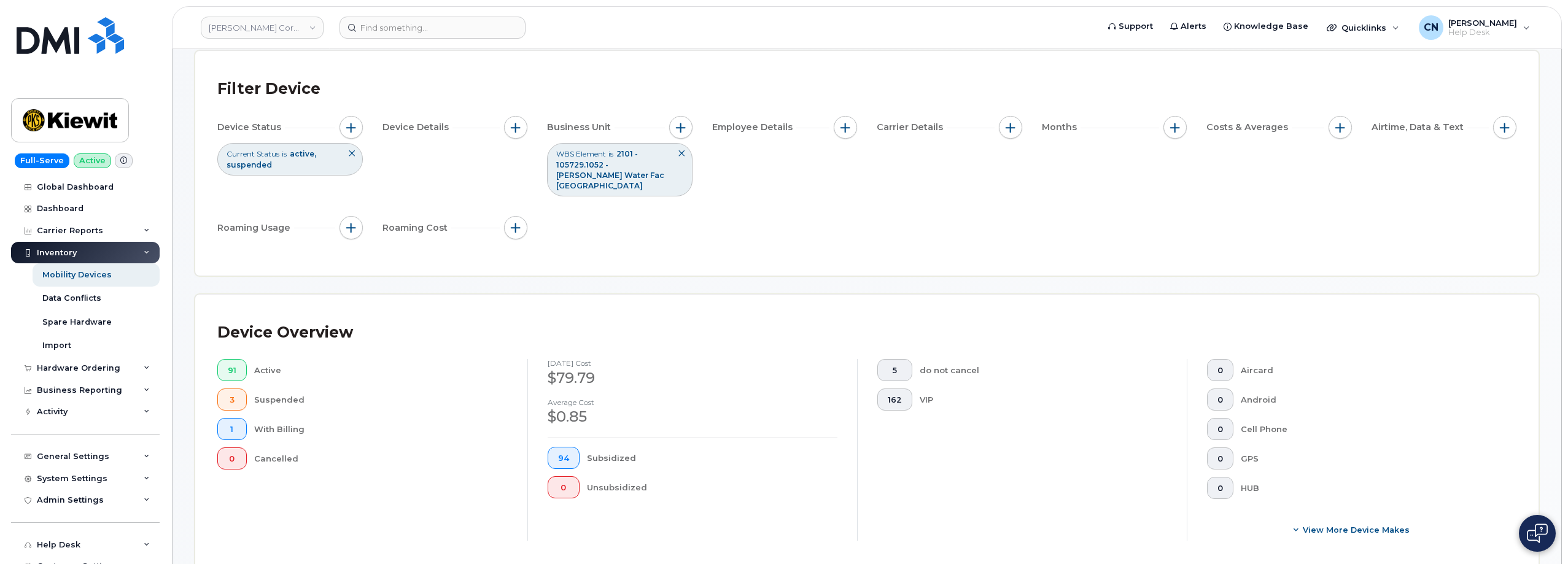
scroll to position [0, 0]
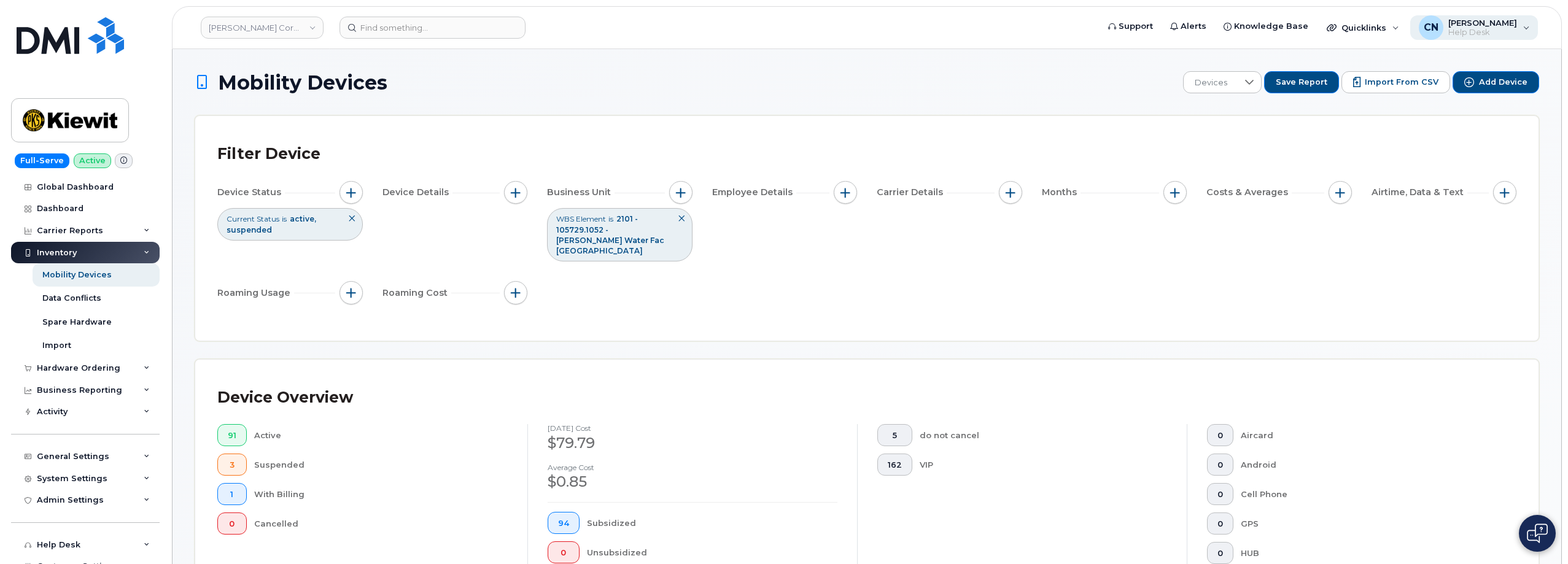
click at [1478, 25] on span "[PERSON_NAME]" at bounding box center [1482, 23] width 69 height 10
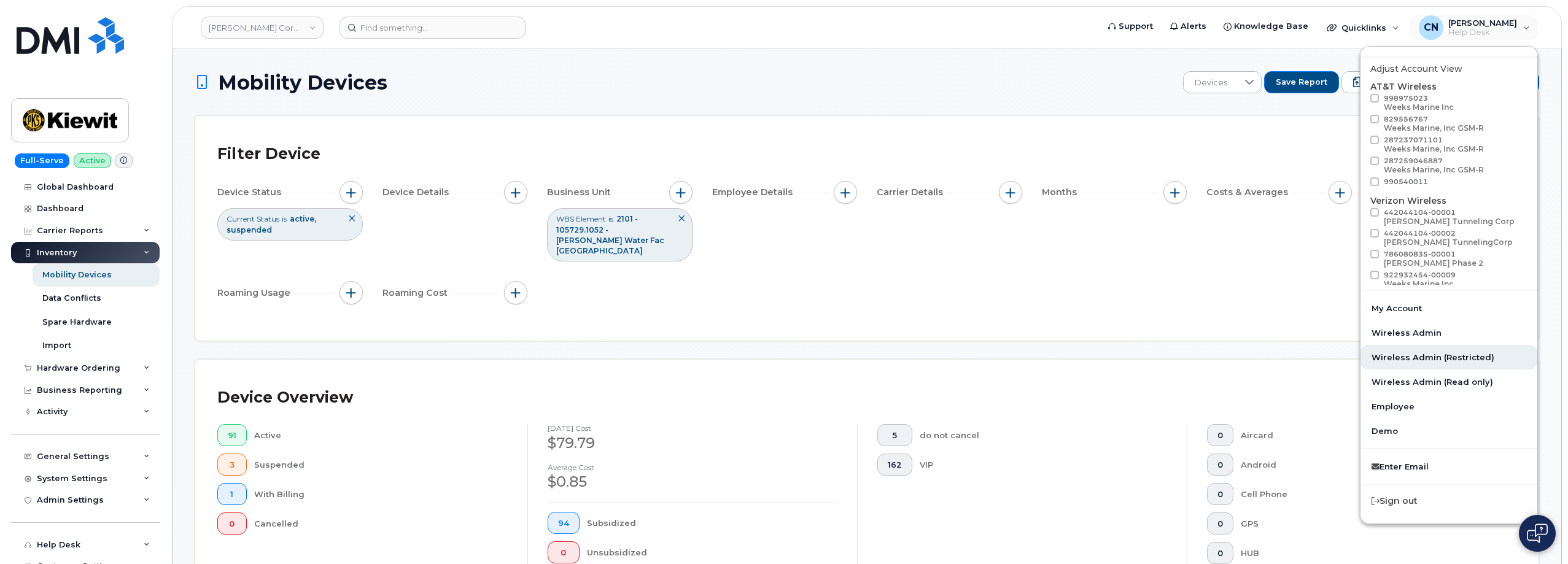
scroll to position [62, 0]
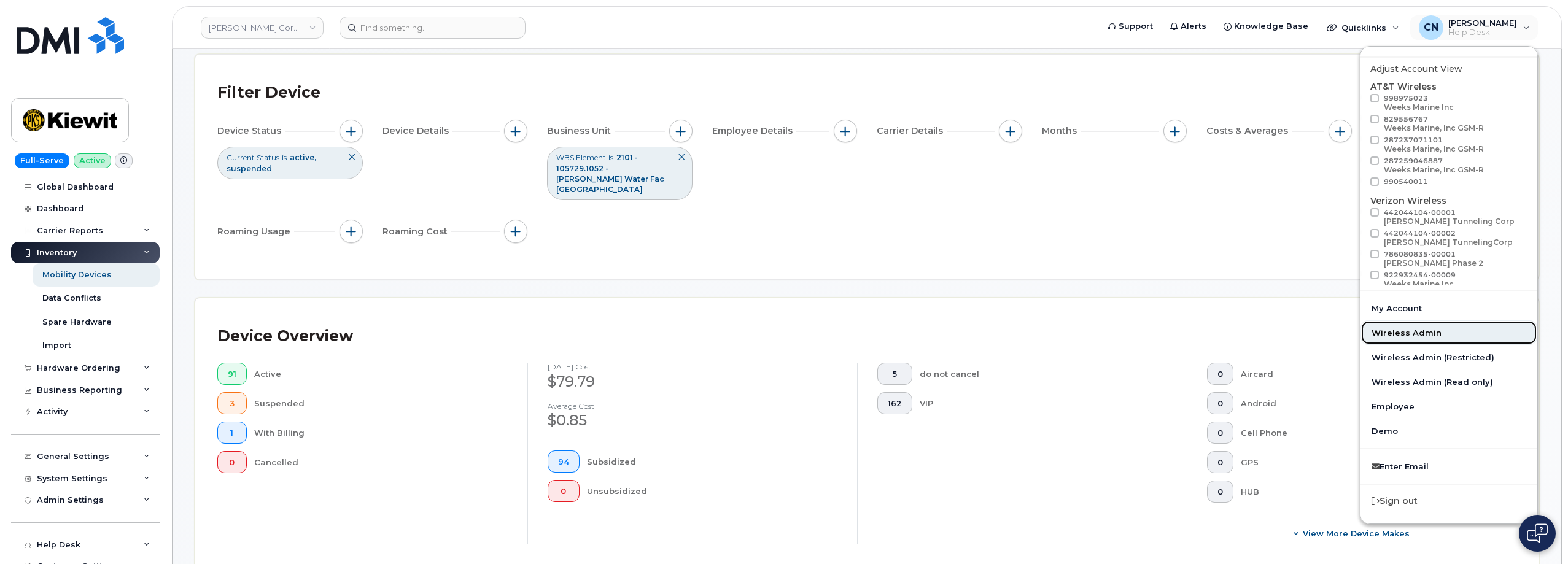
click at [1402, 337] on link "Wireless Admin" at bounding box center [1448, 333] width 177 height 25
click at [1473, 25] on span "[PERSON_NAME]" at bounding box center [1482, 23] width 69 height 10
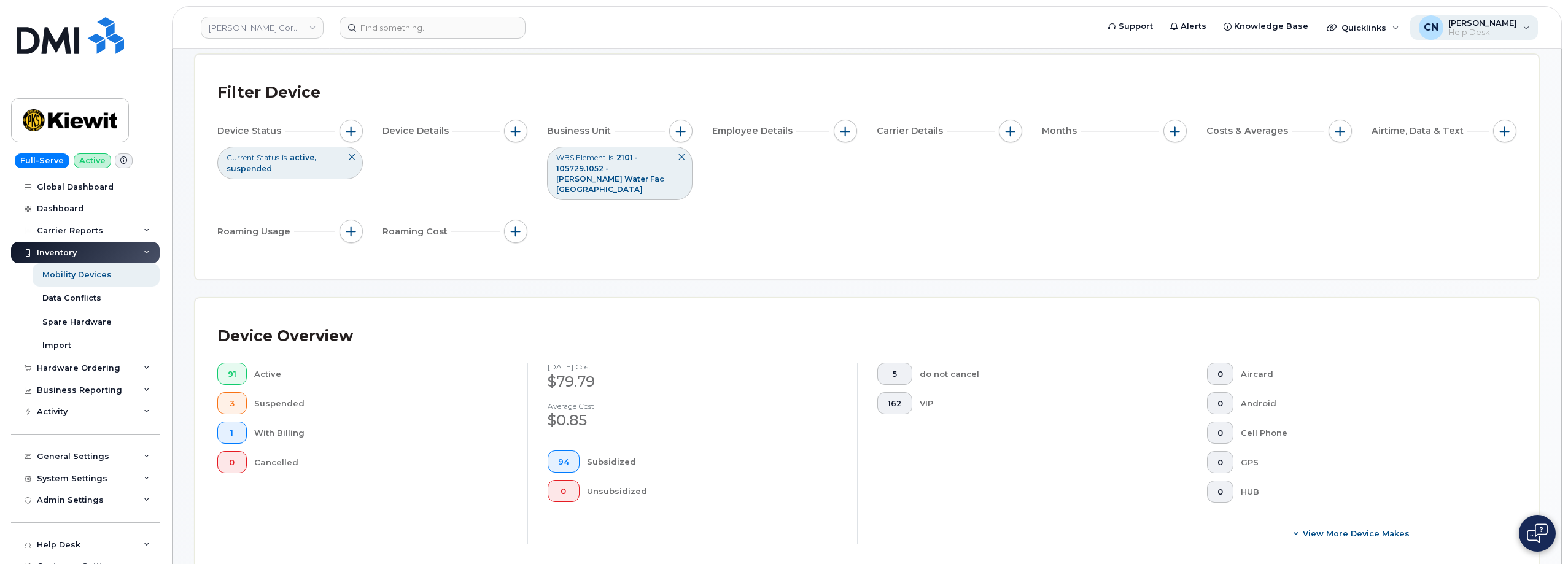
click at [1473, 25] on span "[PERSON_NAME]" at bounding box center [1482, 23] width 69 height 10
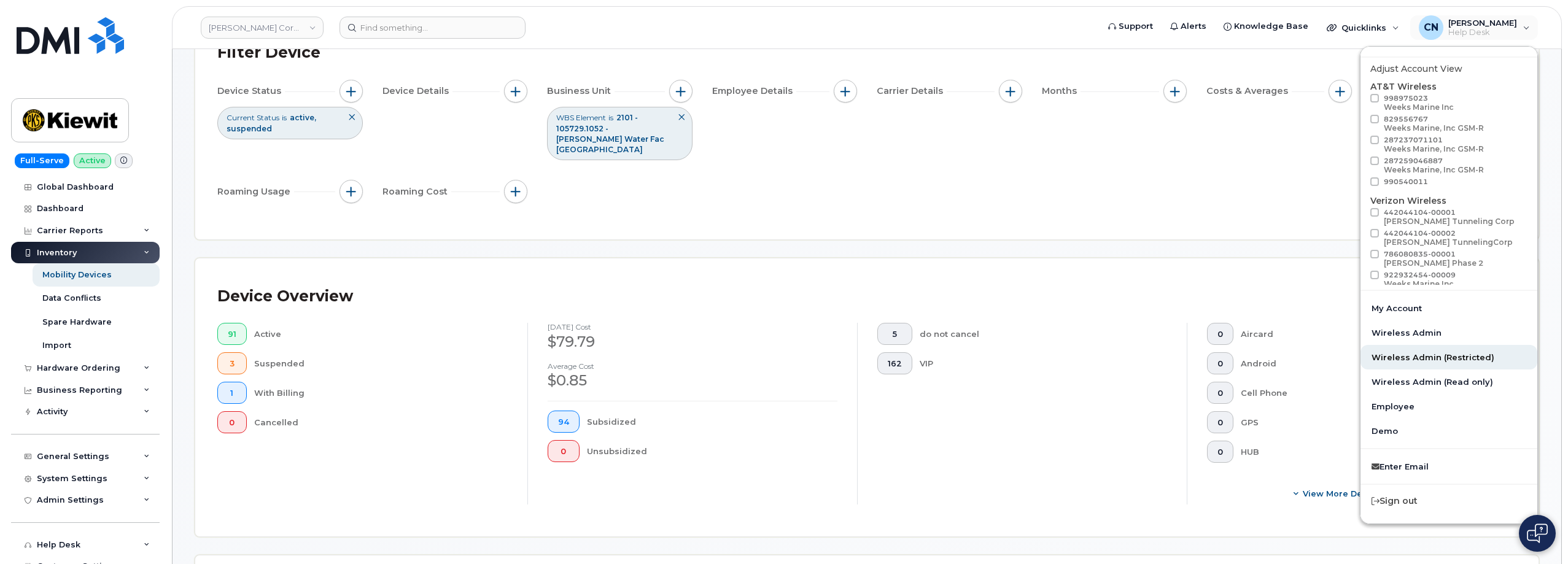
scroll to position [123, 0]
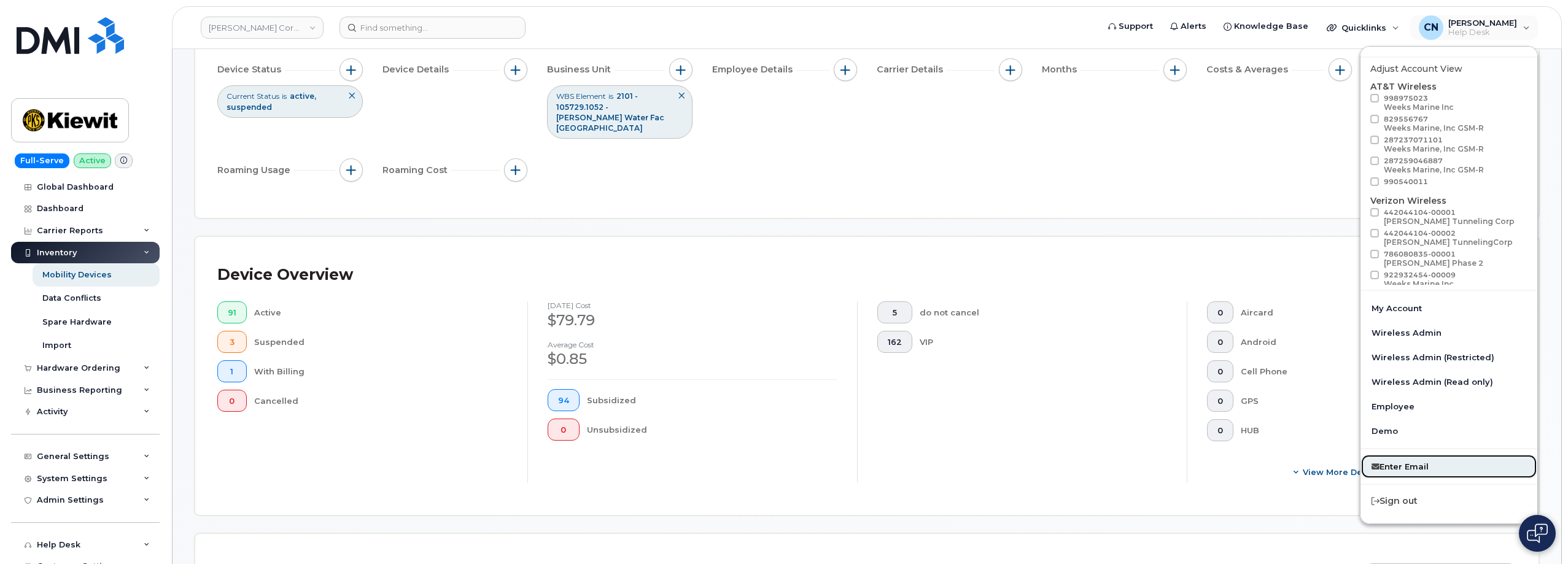
click at [1388, 464] on link "Enter Email" at bounding box center [1448, 467] width 177 height 25
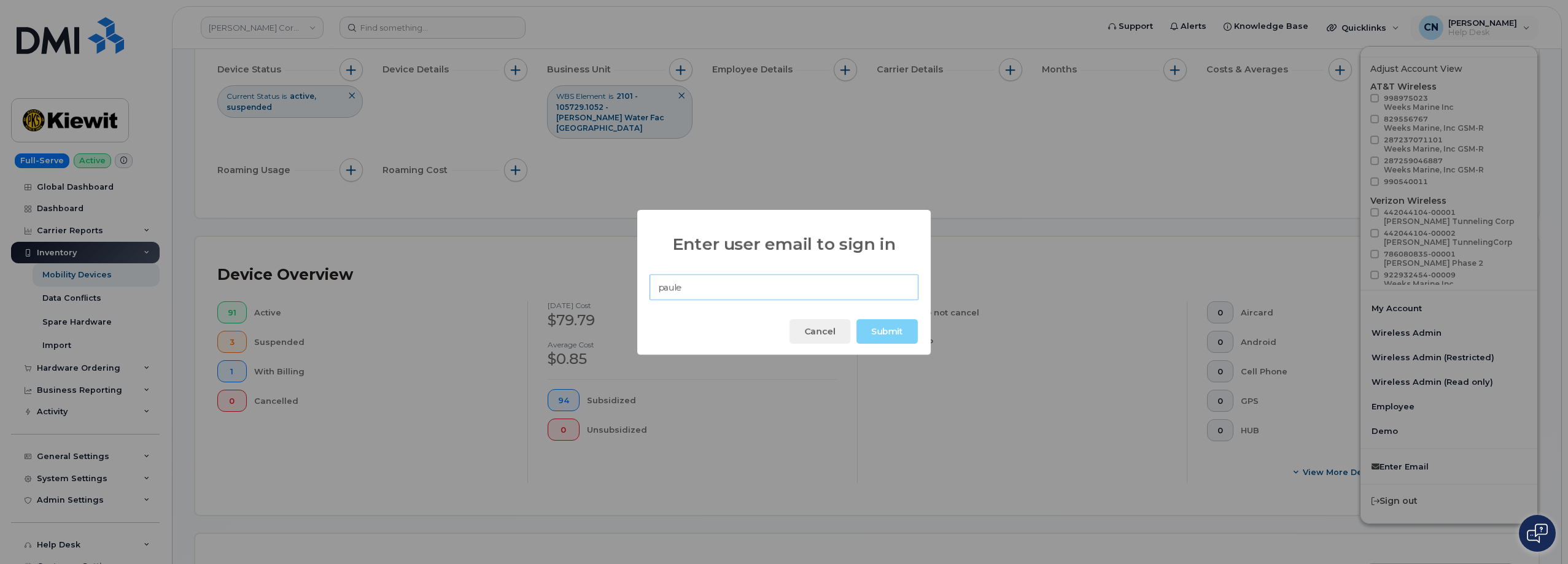
drag, startPoint x: 637, startPoint y: 283, endPoint x: 606, endPoint y: 284, distance: 31.0
click at [606, 284] on div "Enter user email to sign in paule Cancel Submit" at bounding box center [784, 282] width 1568 height 564
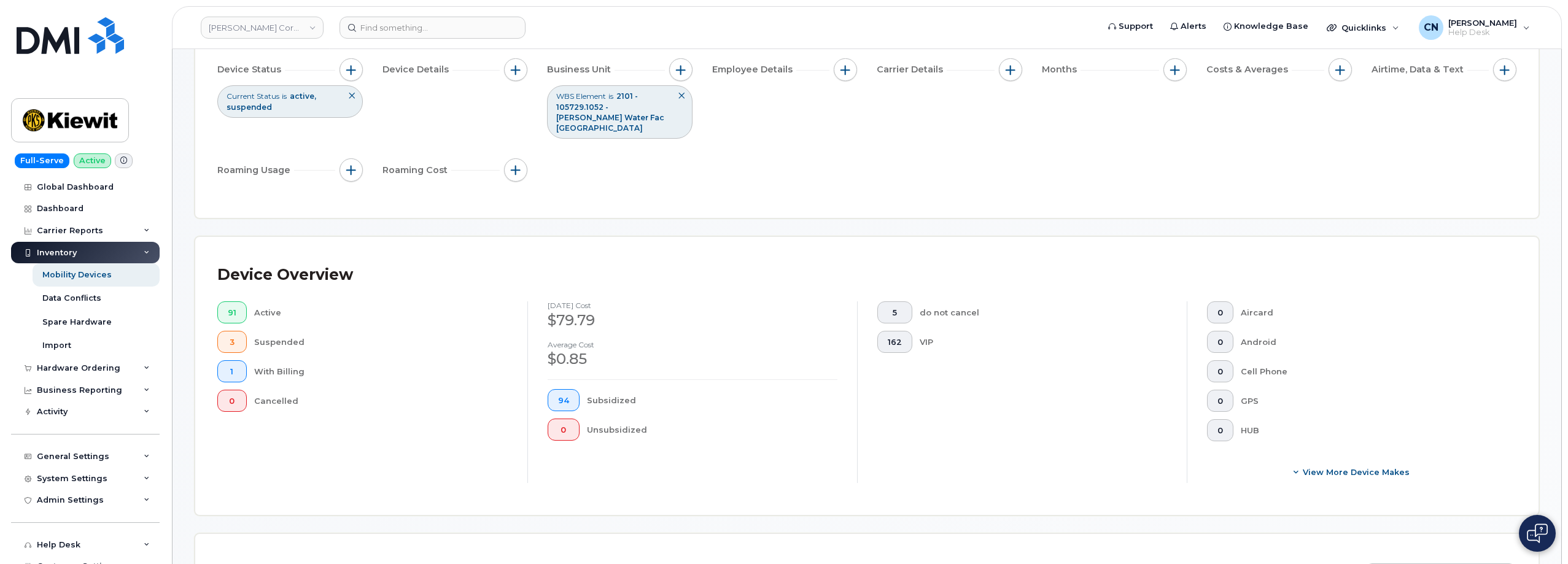
paste input ".andrews@kiewit.com"
type input "paule.andrews@kiewit.com"
click at [1461, 31] on span "Help Desk" at bounding box center [1482, 32] width 69 height 10
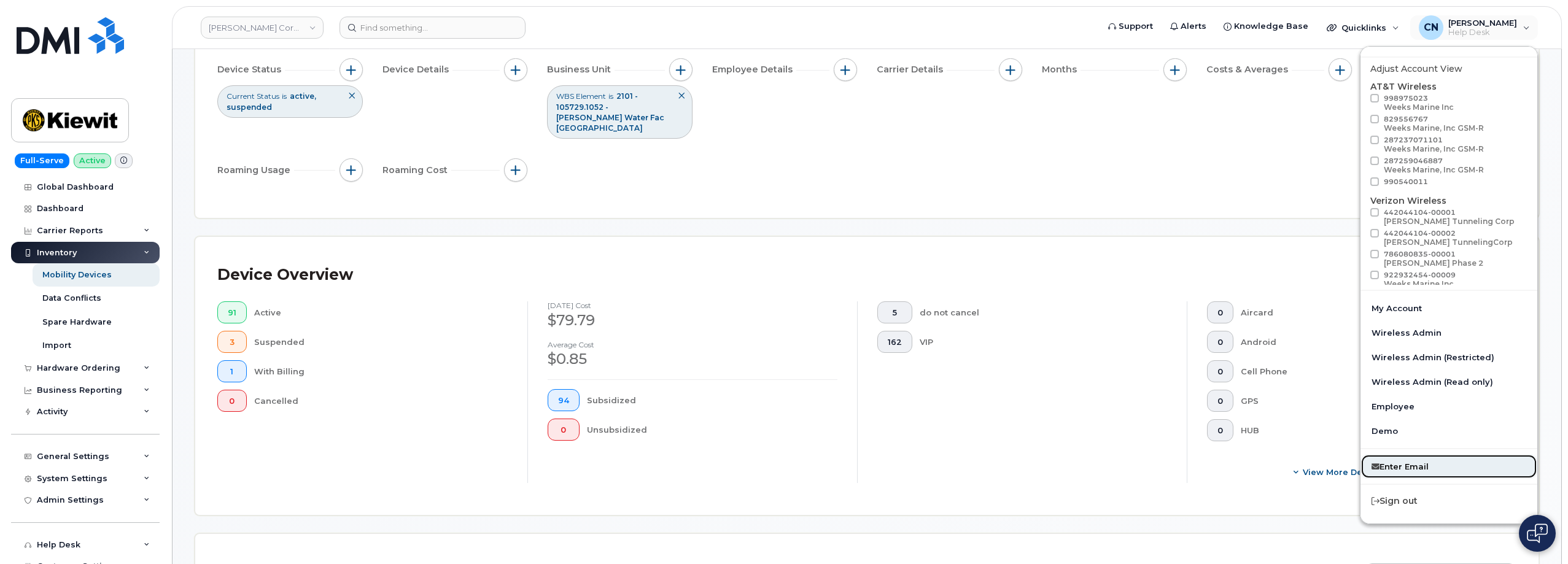
click at [1381, 468] on link "Enter Email" at bounding box center [1448, 467] width 177 height 25
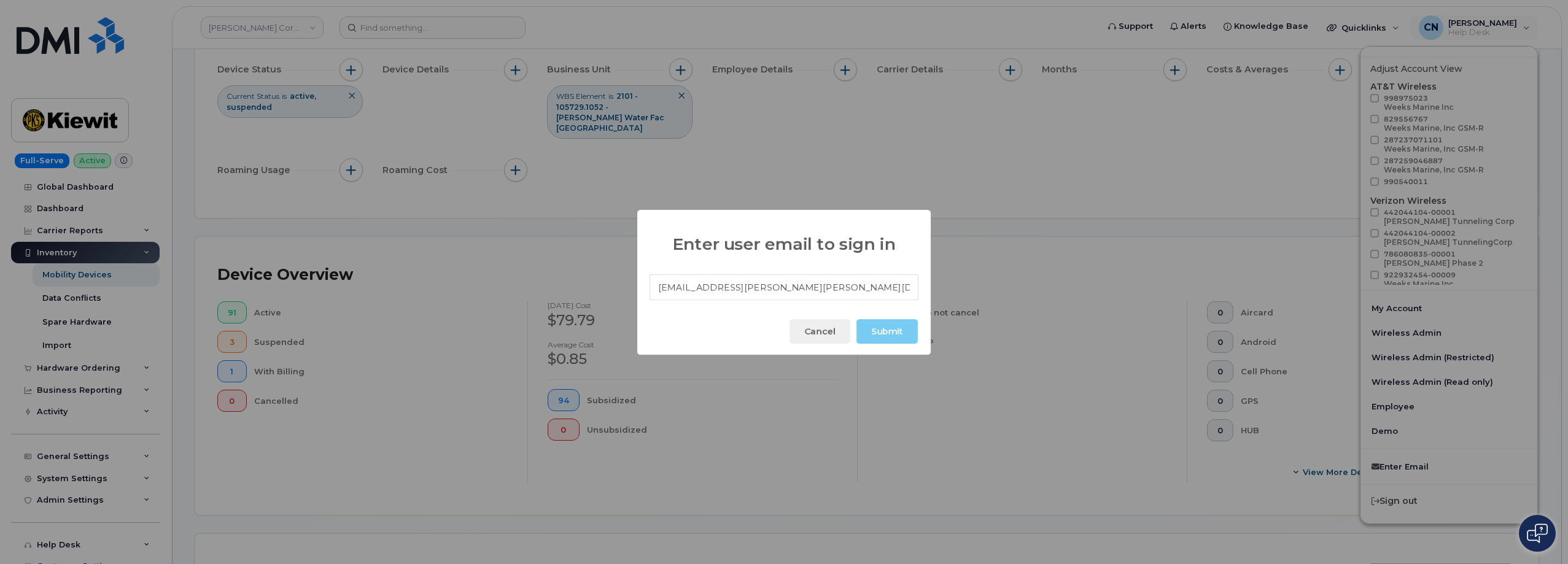
type input "paule.andrews@kiewit.com"
click at [886, 330] on button "Submit" at bounding box center [887, 332] width 62 height 25
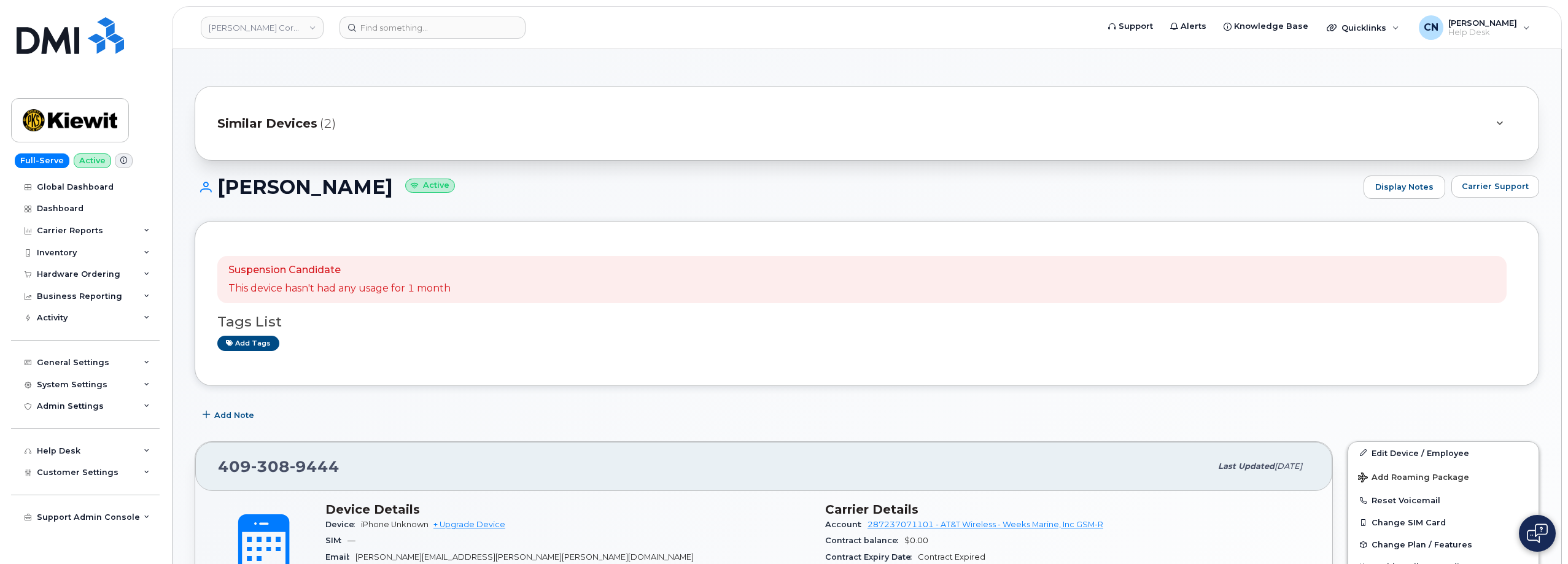
click at [273, 123] on span "Similar Devices" at bounding box center [267, 123] width 100 height 18
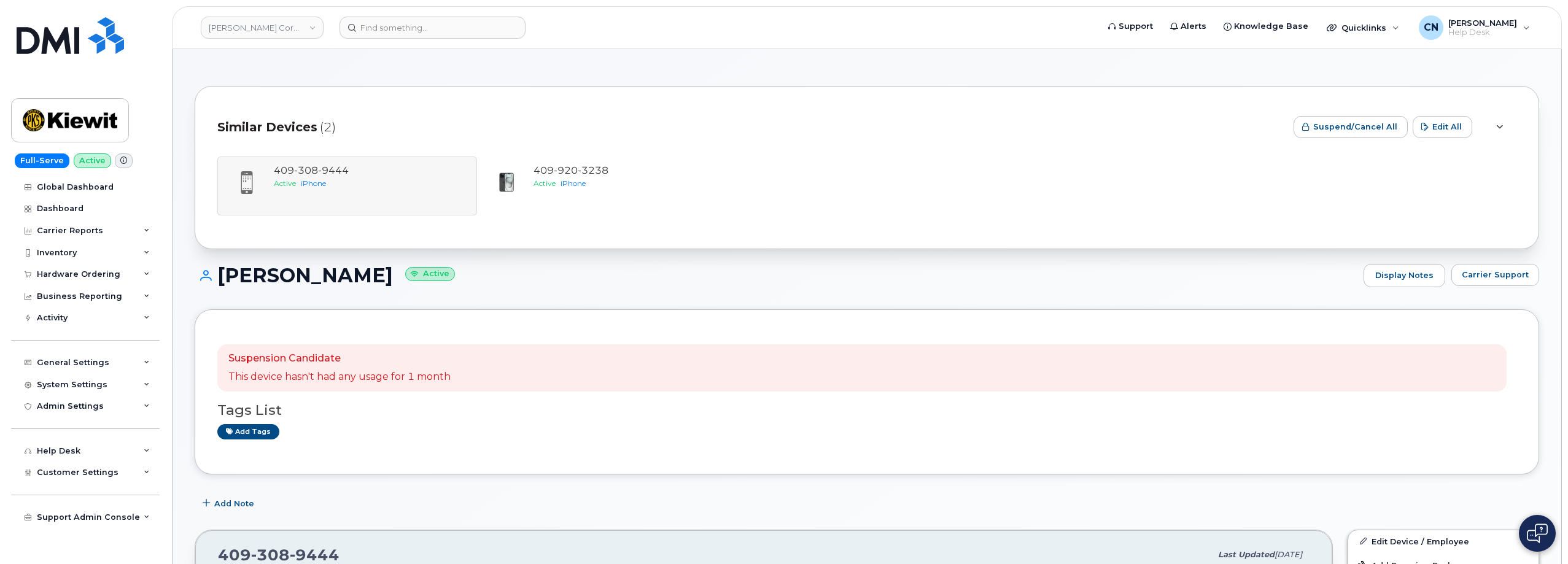
click at [273, 123] on span "Similar Devices" at bounding box center [267, 127] width 100 height 18
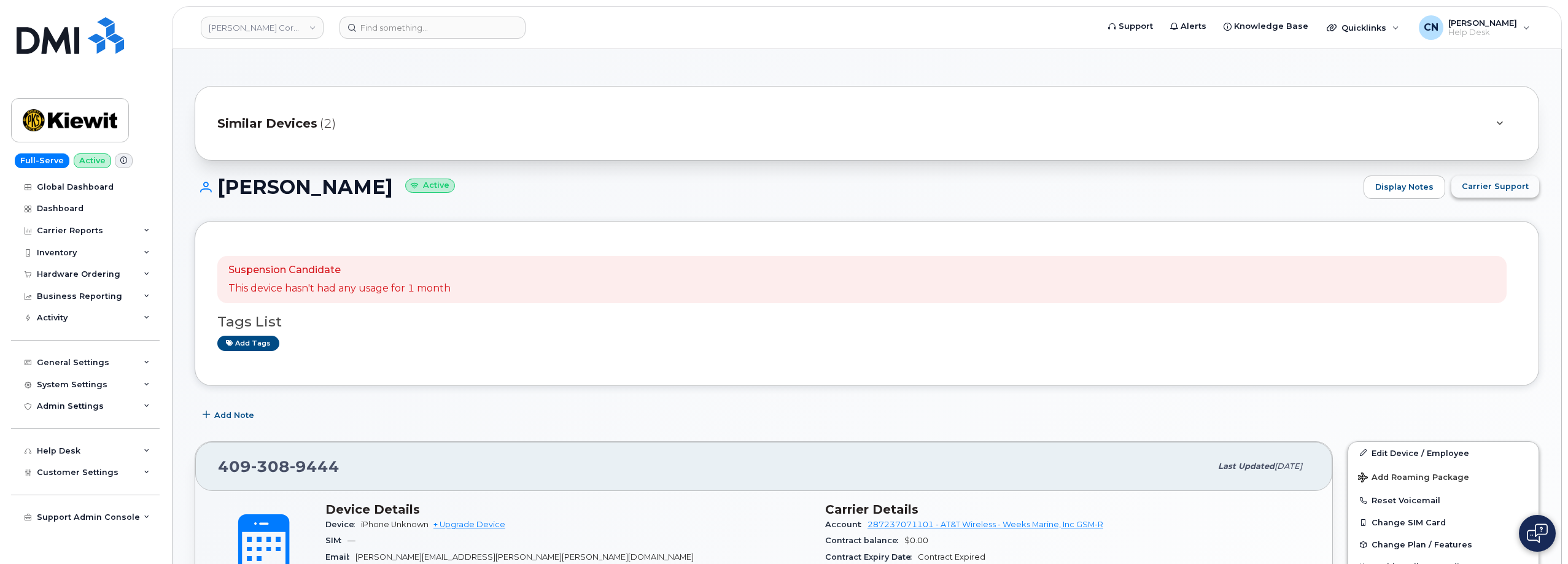
click at [1510, 181] on span "Carrier Support" at bounding box center [1495, 186] width 67 height 12
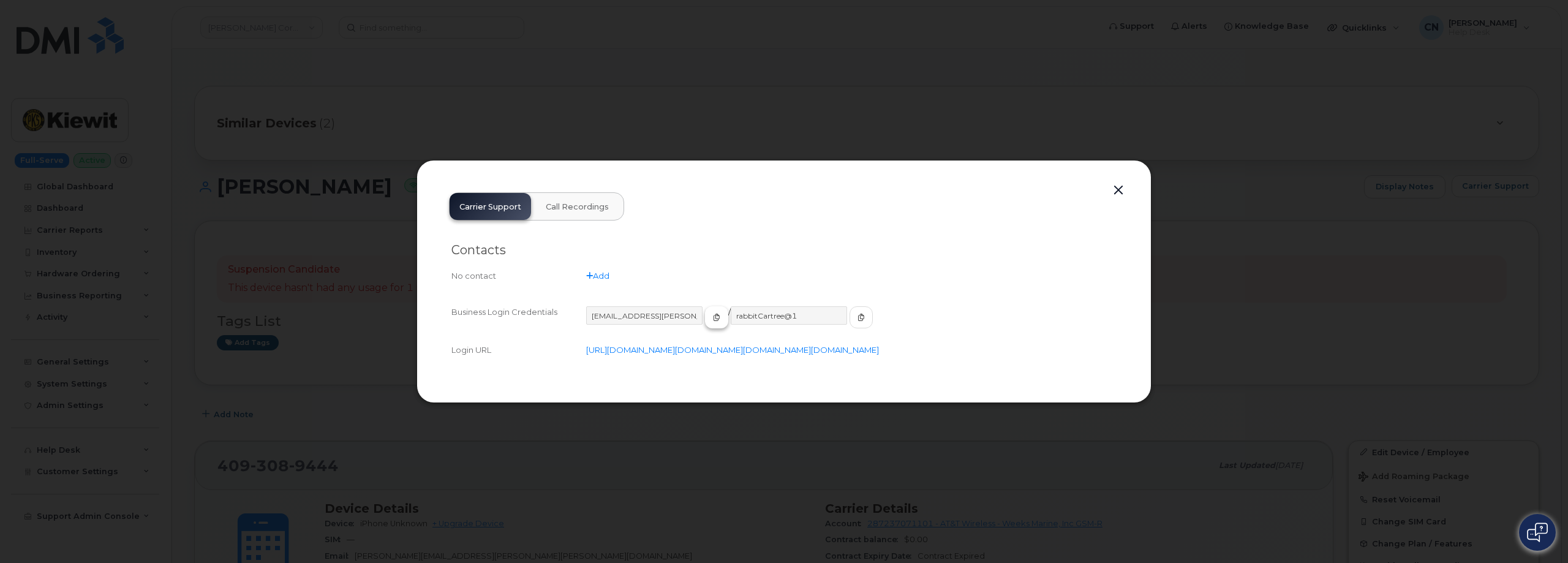
click at [711, 312] on span "button" at bounding box center [716, 317] width 11 height 11
click at [849, 306] on button "button" at bounding box center [861, 317] width 23 height 22
click at [1115, 182] on button "button" at bounding box center [1118, 191] width 19 height 17
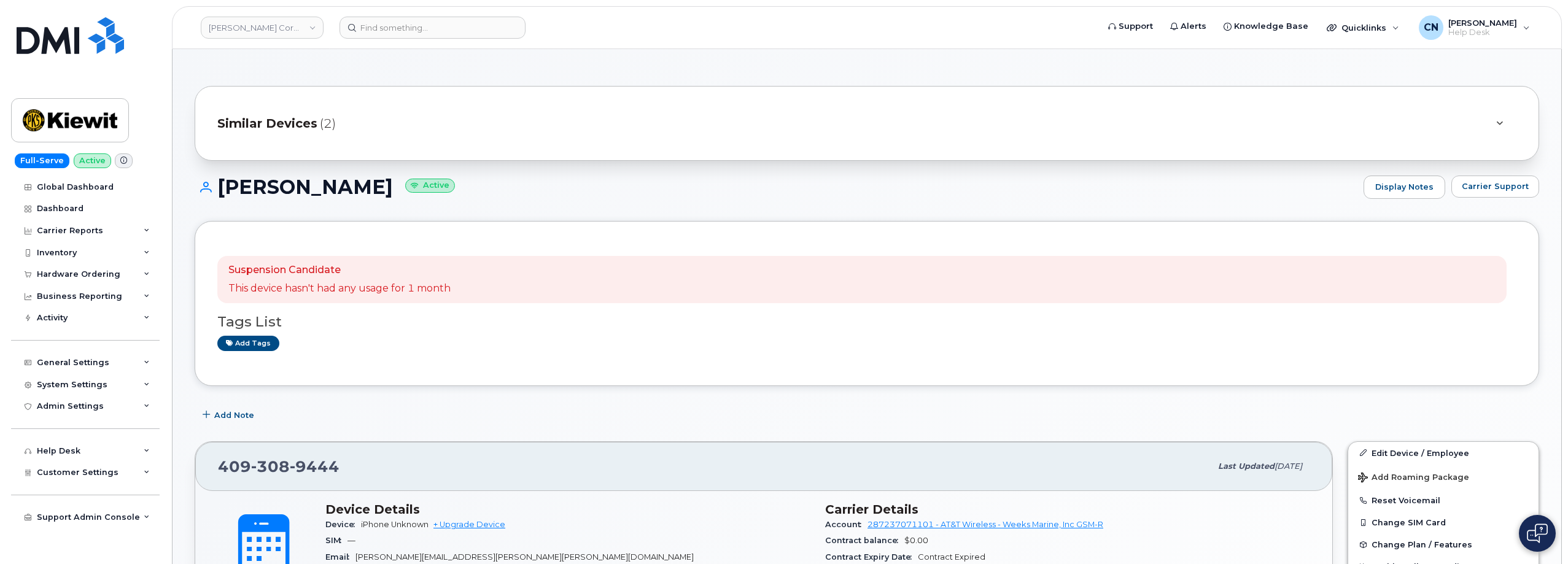
click at [316, 136] on div "Similar Devices (2)" at bounding box center [849, 123] width 1265 height 30
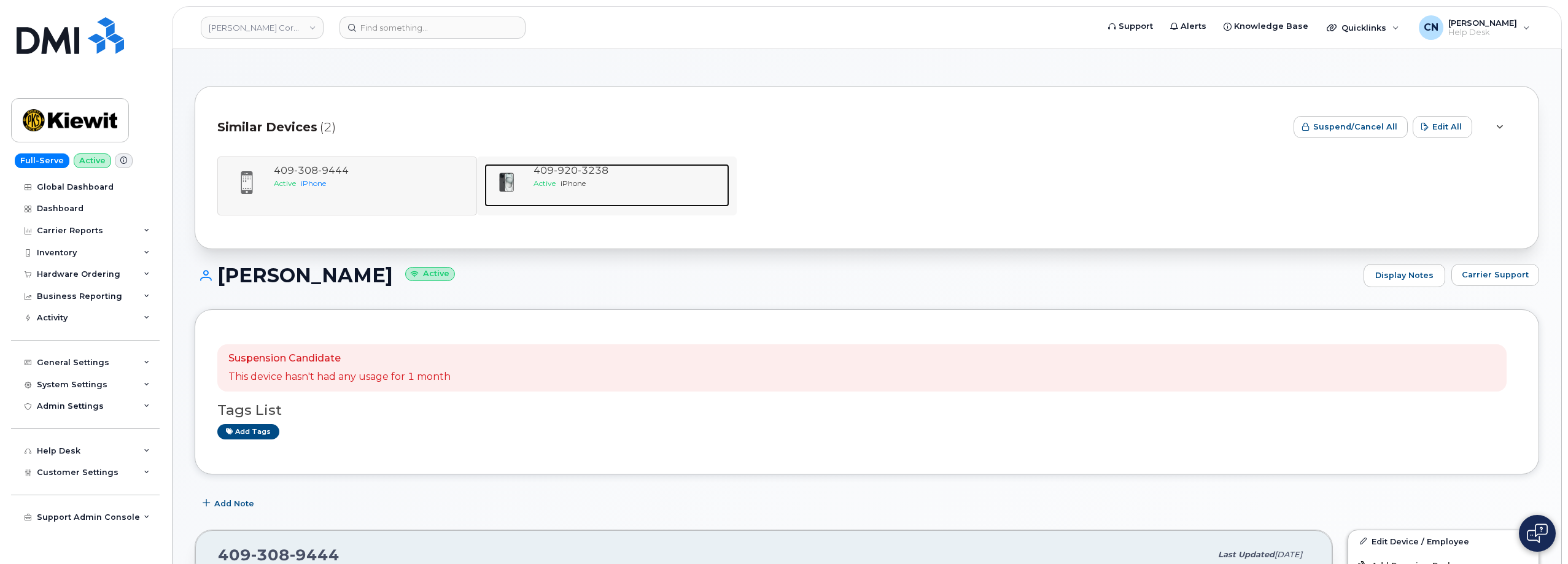
click at [580, 181] on span "iPhone" at bounding box center [573, 183] width 25 height 9
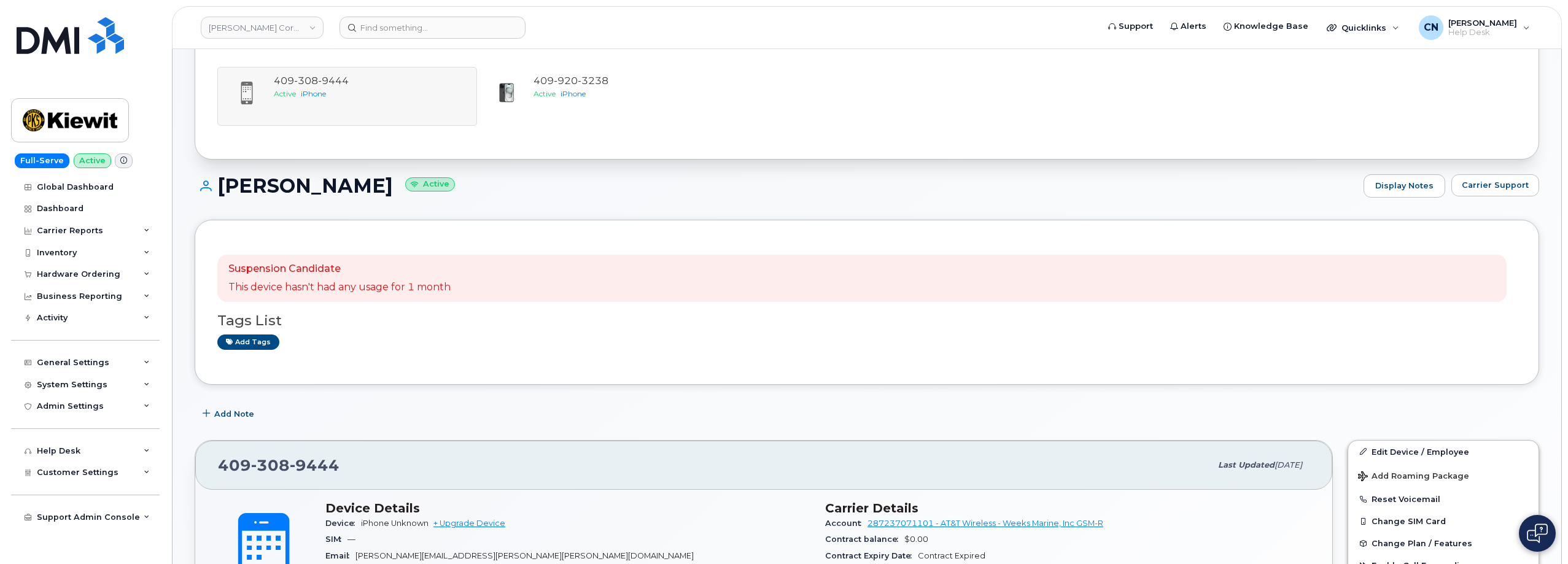
scroll to position [184, 0]
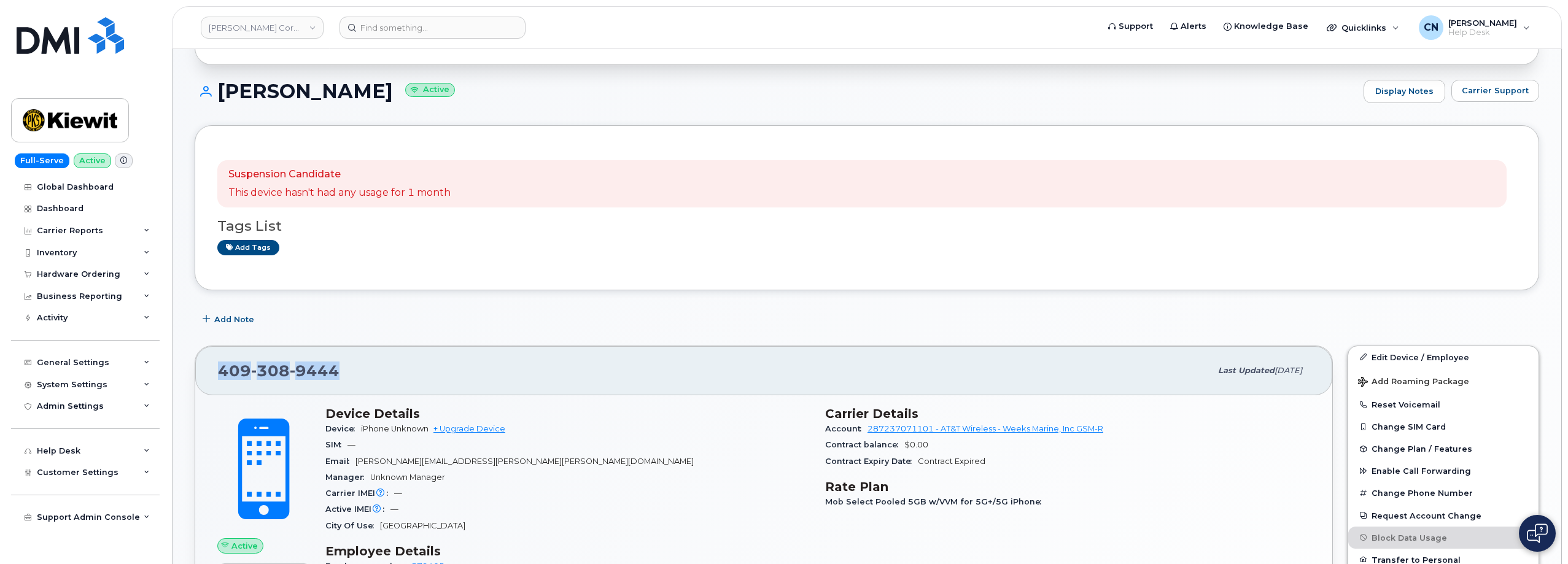
drag, startPoint x: 358, startPoint y: 369, endPoint x: 220, endPoint y: 370, distance: 138.0
click at [220, 370] on div "[PHONE_NUMBER]" at bounding box center [715, 370] width 993 height 26
copy span "[PHONE_NUMBER]"
click at [1382, 357] on link "Edit Device / Employee" at bounding box center [1443, 357] width 190 height 22
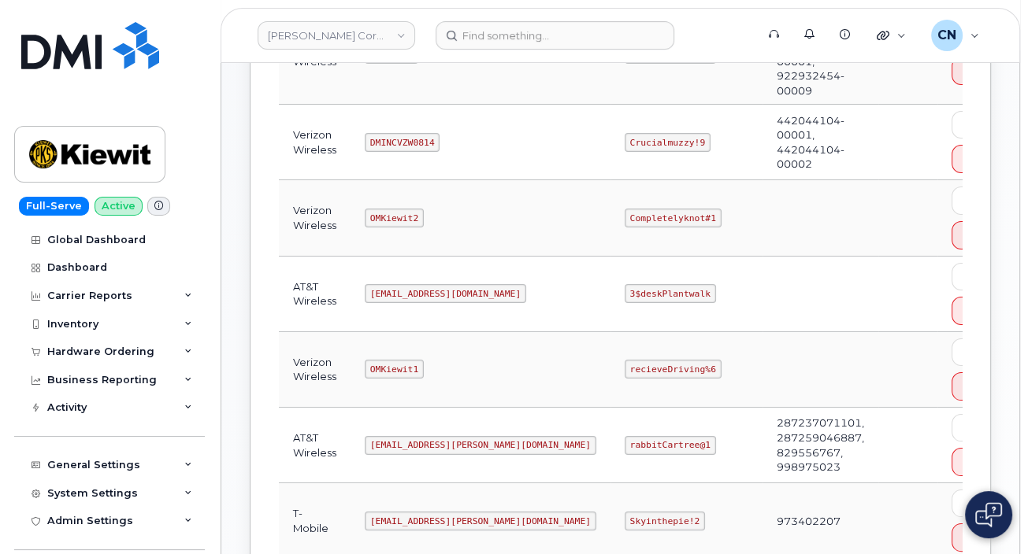
scroll to position [473, 0]
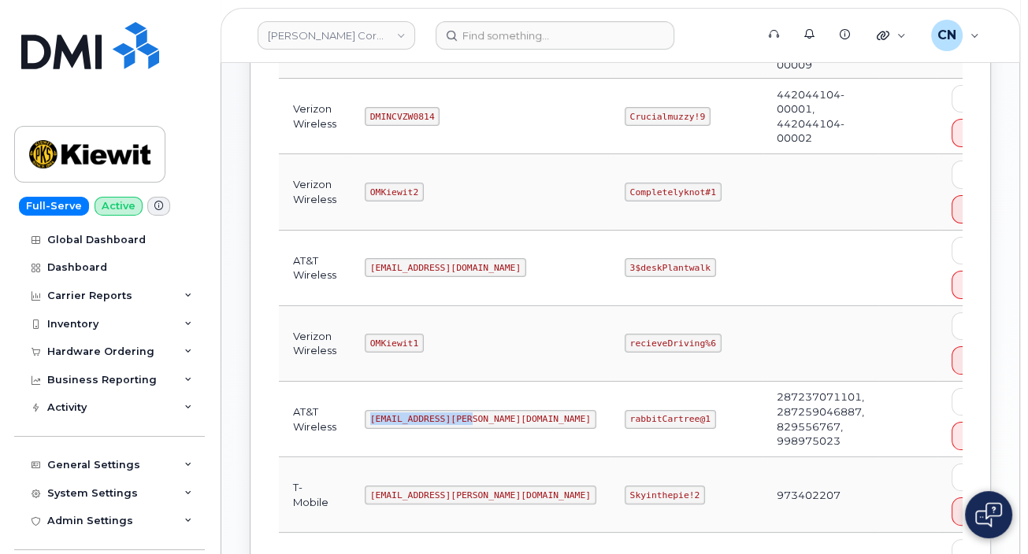
drag, startPoint x: 360, startPoint y: 418, endPoint x: 467, endPoint y: 423, distance: 107.2
click at [467, 423] on td "ms-kiewit@dminc.com" at bounding box center [480, 420] width 260 height 76
copy code "ms-kiewit@dminc.com"
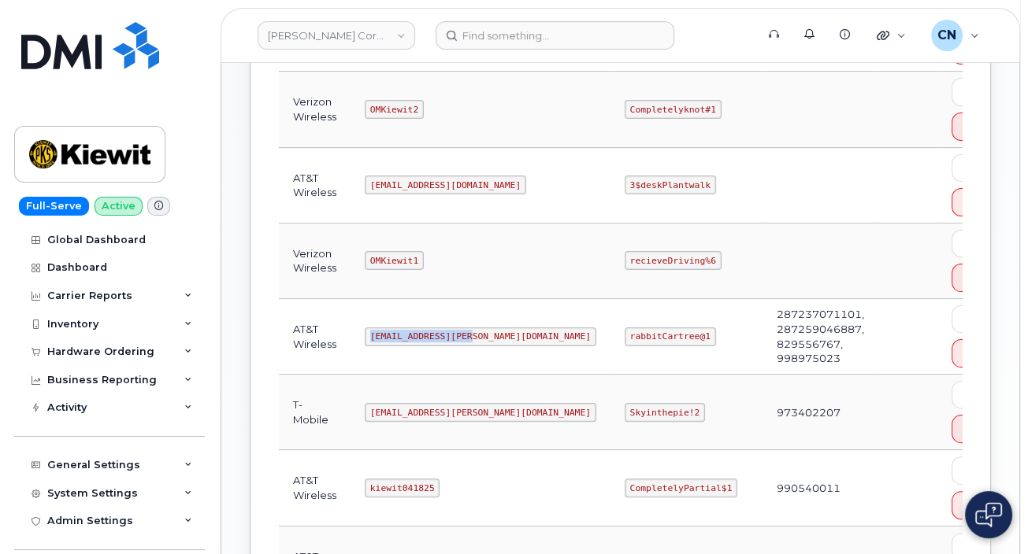
scroll to position [630, 0]
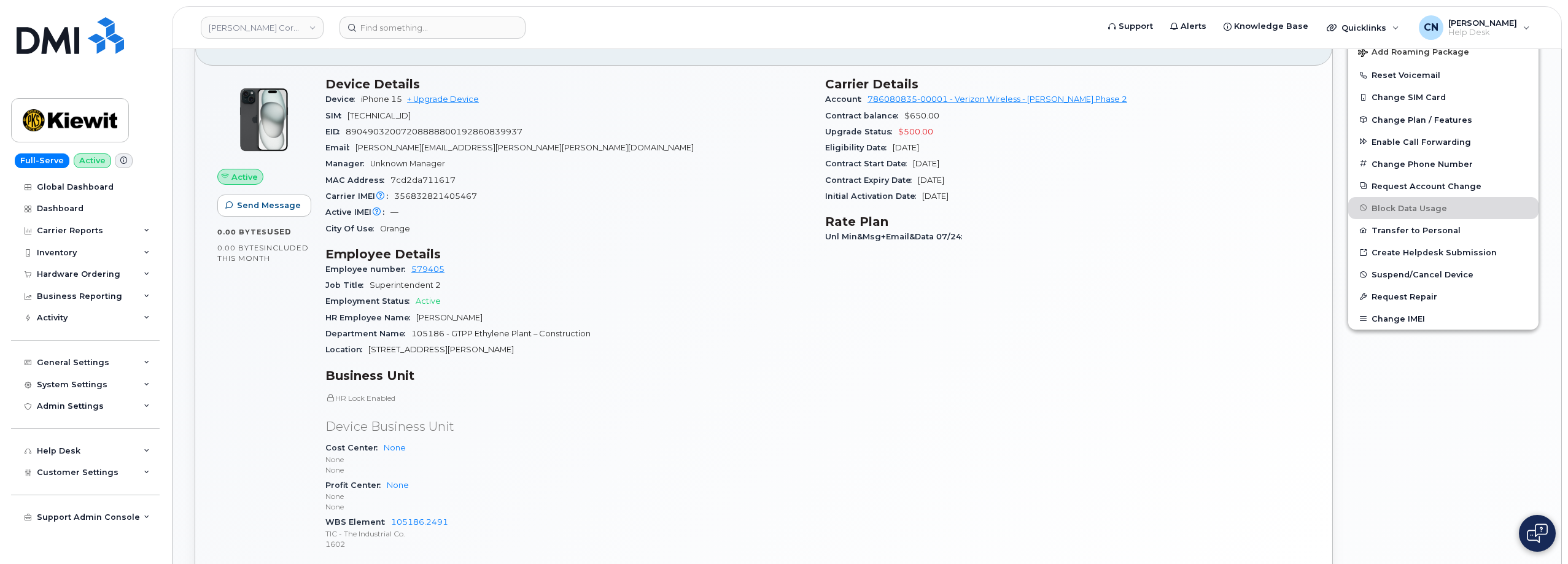
scroll to position [400, 0]
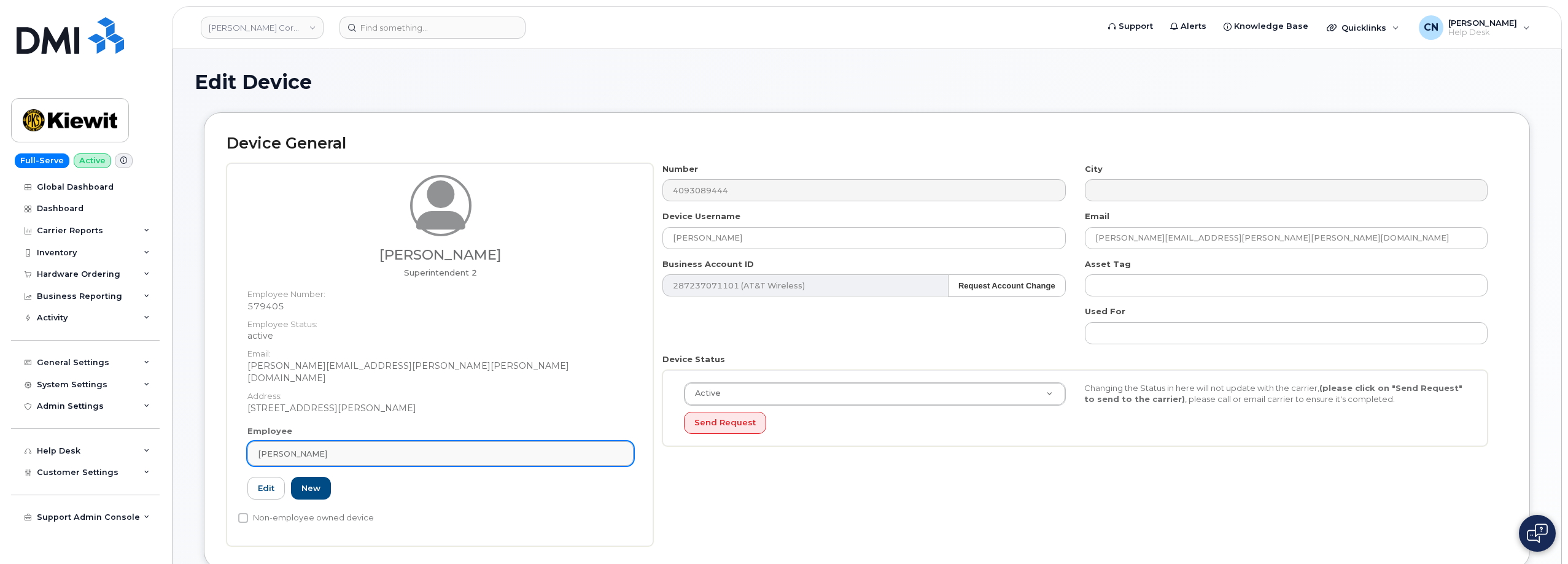
click at [309, 448] on span "[PERSON_NAME]" at bounding box center [292, 453] width 69 height 12
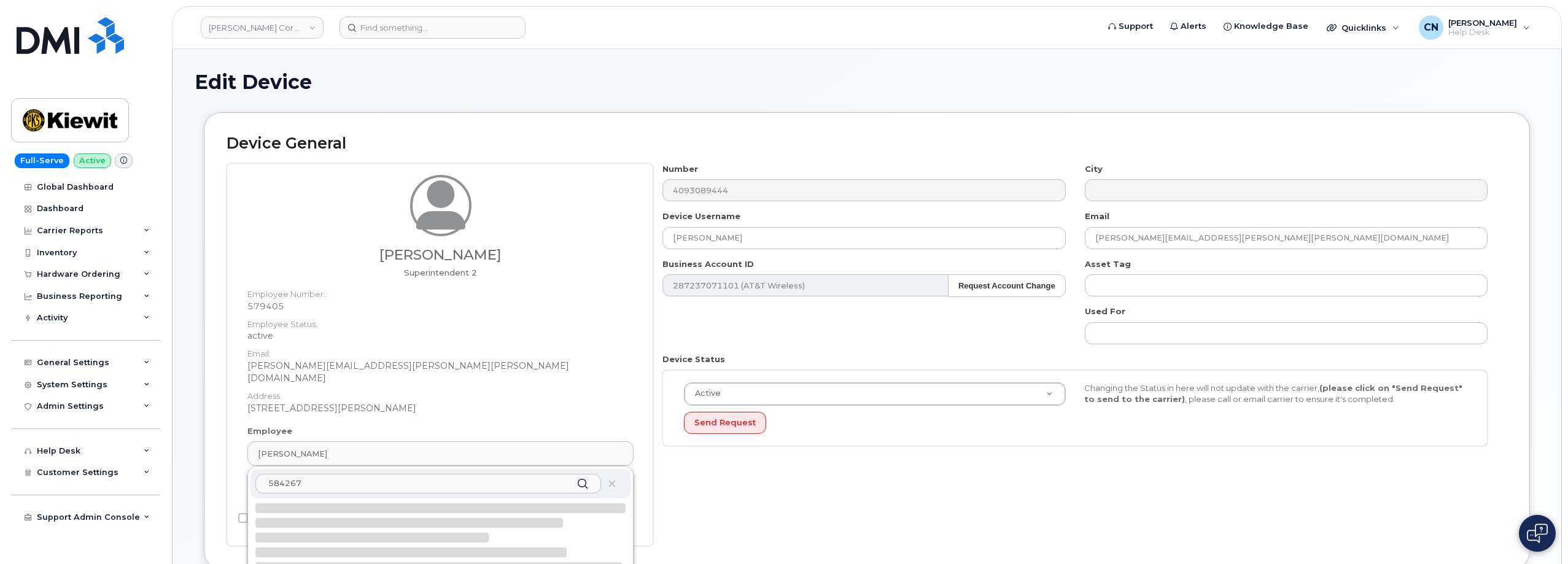
click at [270, 474] on input "584267" at bounding box center [428, 483] width 345 height 19
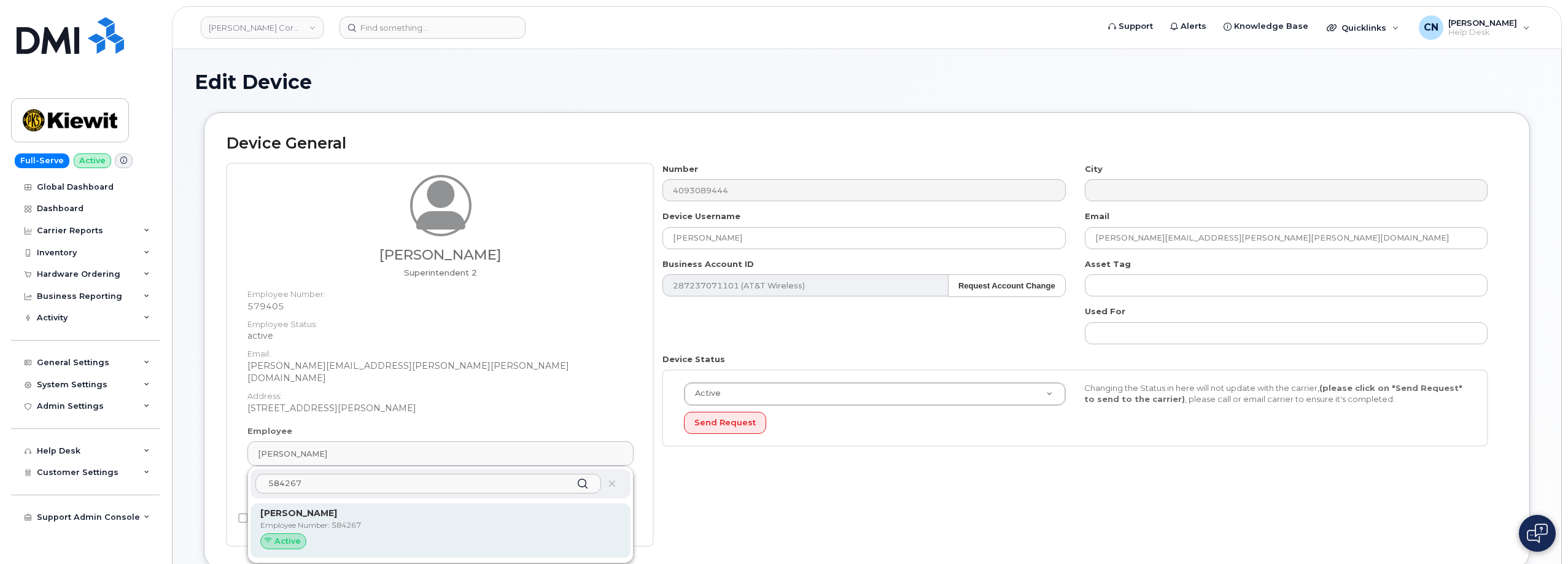
type input "584267"
click at [298, 507] on div "[PERSON_NAME] Employee Number: 584267 Active" at bounding box center [440, 531] width 360 height 48
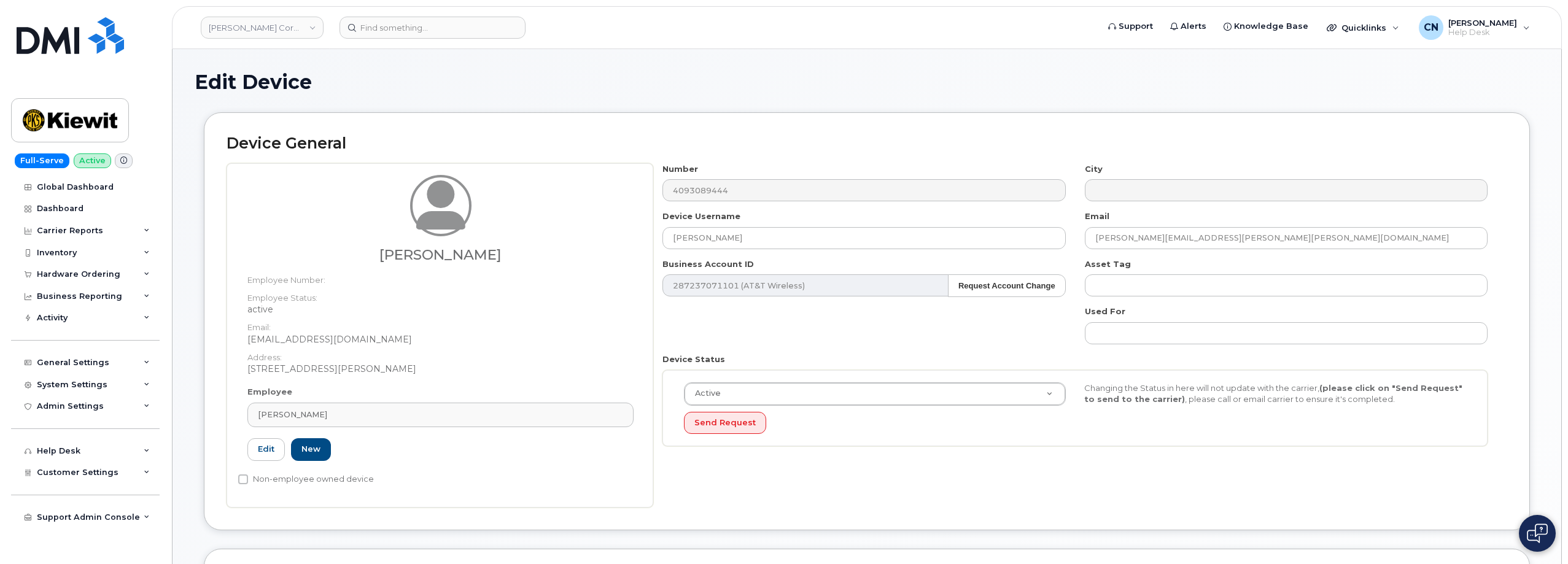
type input "584267"
type input "[PERSON_NAME]"
type input "[EMAIL_ADDRESS][DOMAIN_NAME]"
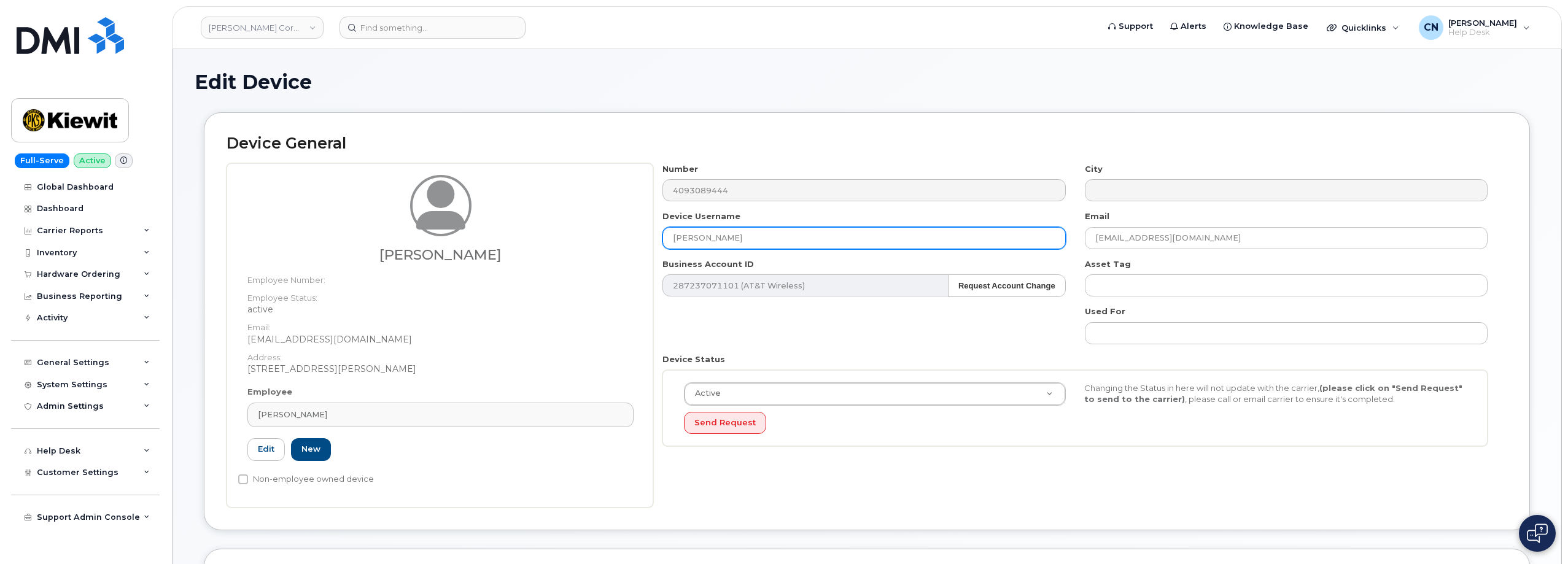
drag, startPoint x: 752, startPoint y: 238, endPoint x: 562, endPoint y: 233, distance: 190.1
click at [562, 238] on div "[PERSON_NAME] Employee Number: Employee Status: active Email: [EMAIL_ADDRESS][D…" at bounding box center [867, 336] width 1280 height 344
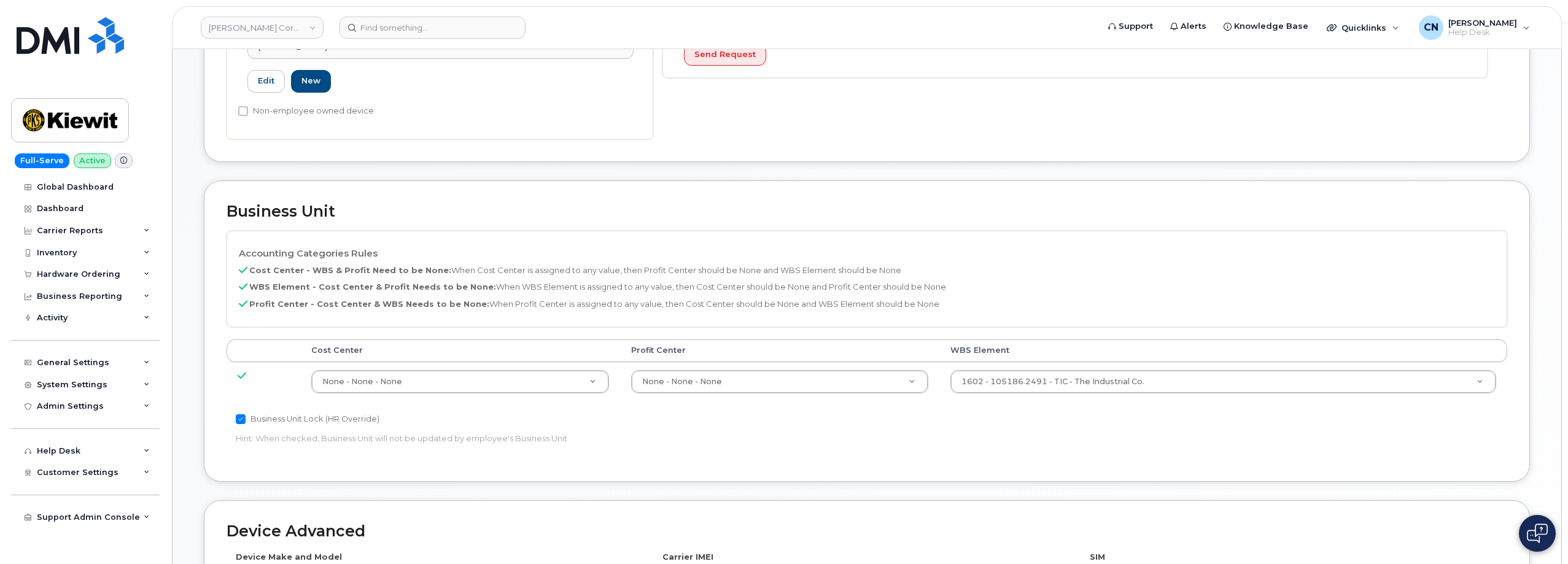
scroll to position [614, 0]
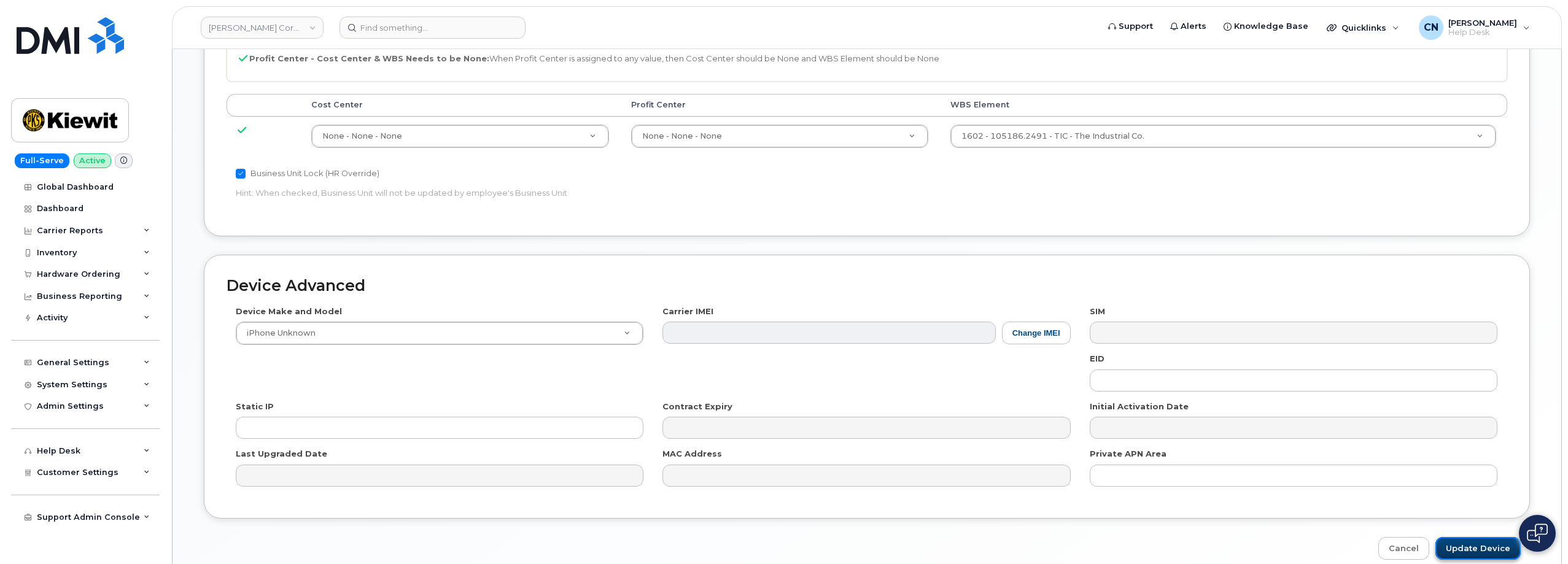
click at [1468, 545] on input "Update Device" at bounding box center [1477, 548] width 85 height 23
type input "Saving..."
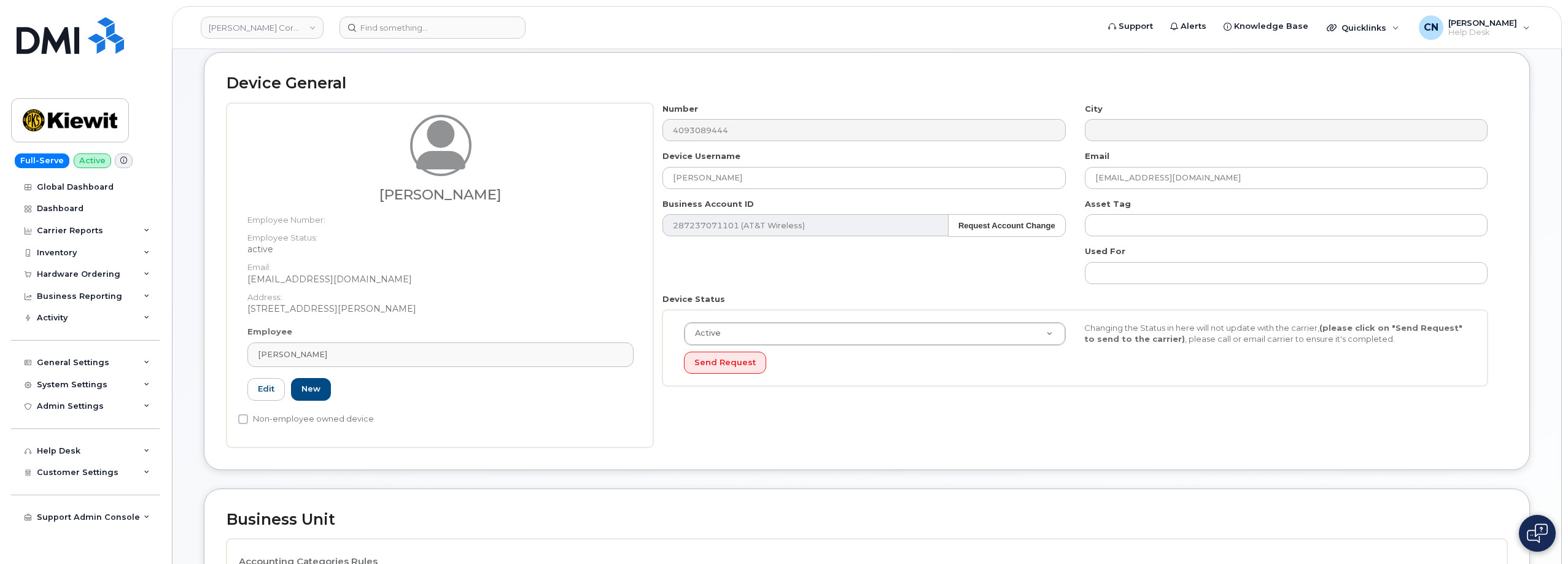
scroll to position [0, 0]
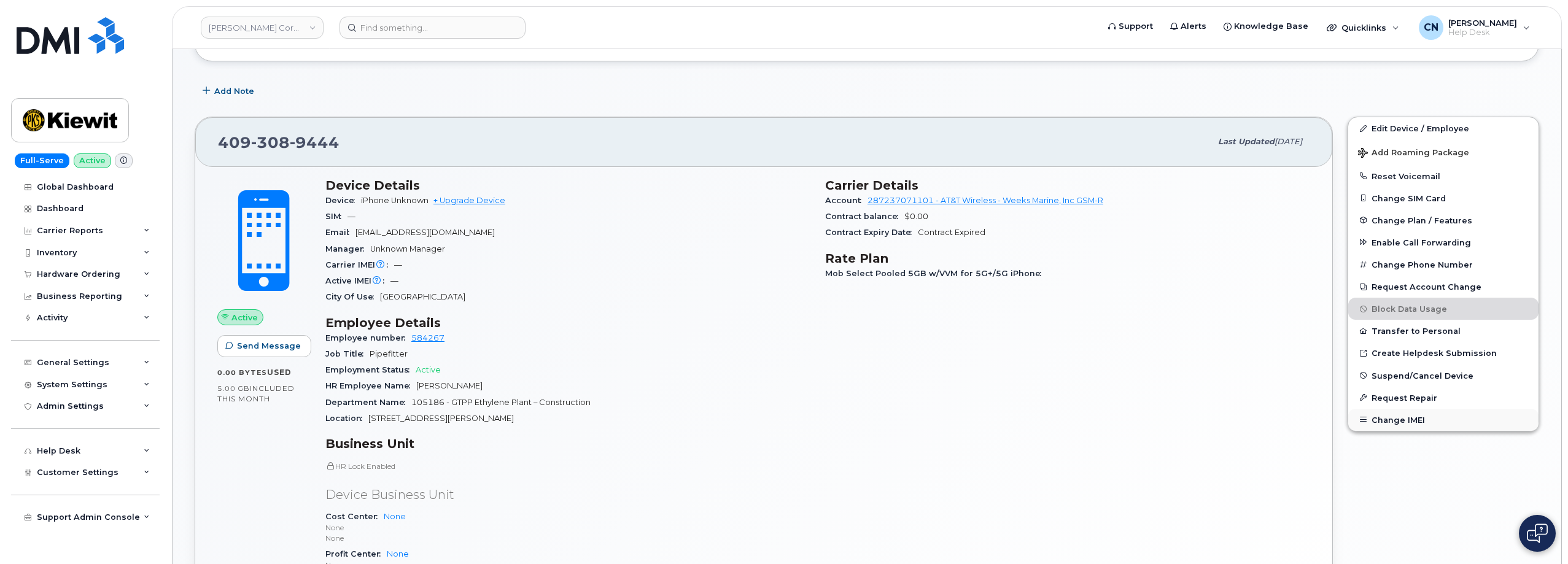
scroll to position [220, 0]
click at [1391, 421] on button "Change IMEI" at bounding box center [1443, 420] width 190 height 22
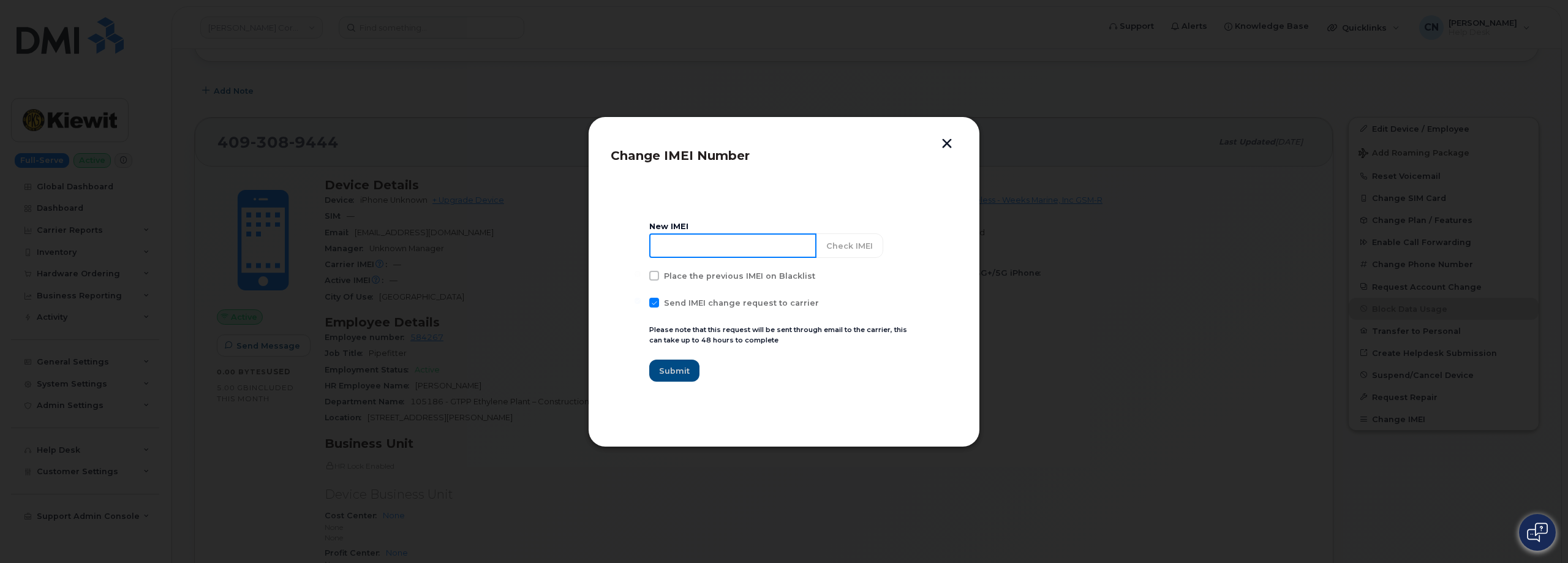
click at [737, 247] on input at bounding box center [733, 246] width 167 height 25
paste input "350447833085490"
type input "350447833085490"
click at [656, 303] on span at bounding box center [654, 302] width 10 height 10
click at [641, 303] on input "Send IMEI change request to carrier" at bounding box center [638, 301] width 6 height 6
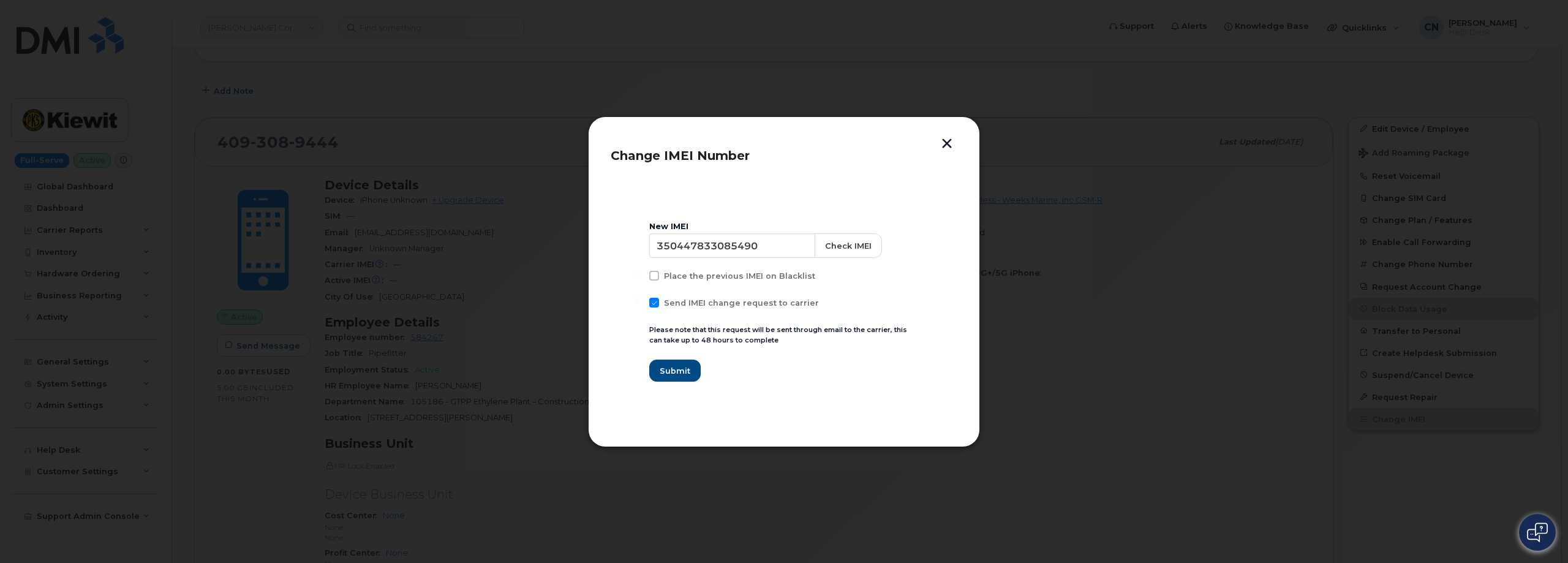
checkbox input "false"
click at [817, 247] on button "Check IMEI" at bounding box center [849, 246] width 68 height 25
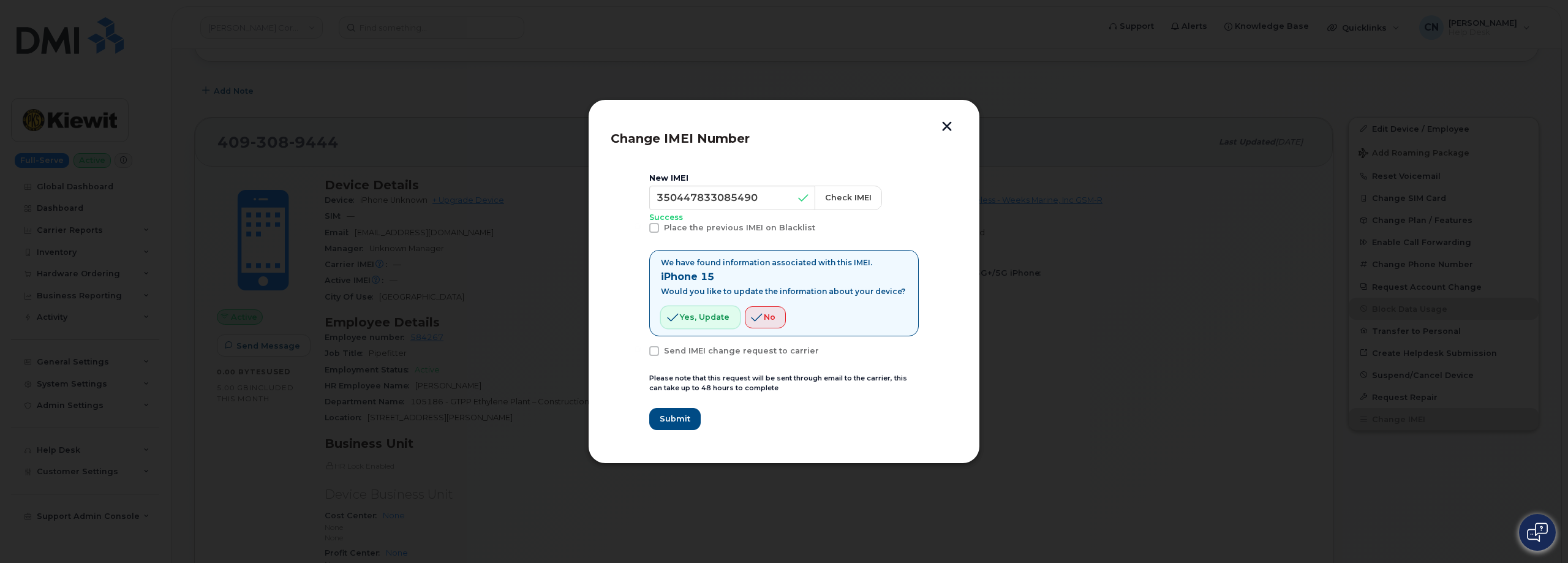
click at [702, 313] on span "Yes, update" at bounding box center [705, 316] width 50 height 12
click at [679, 423] on span "Submit" at bounding box center [674, 418] width 30 height 12
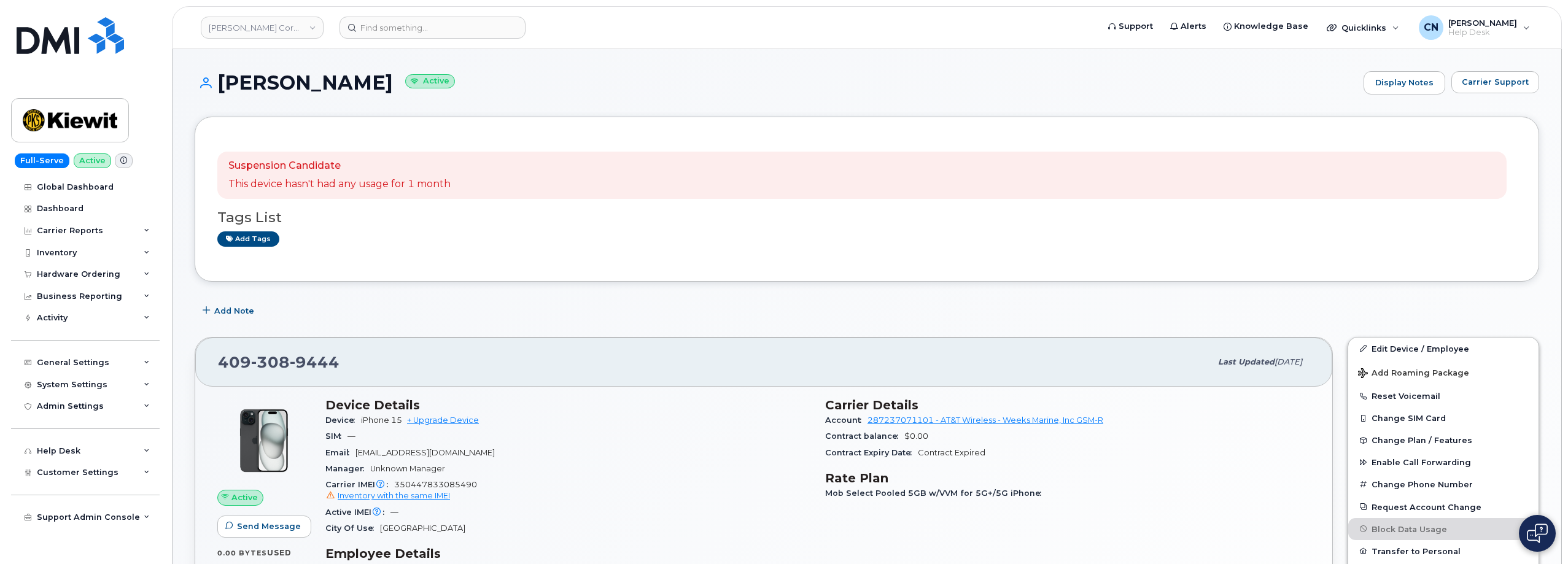
drag, startPoint x: 373, startPoint y: 86, endPoint x: 221, endPoint y: 84, distance: 152.0
click at [221, 84] on h1 "[PERSON_NAME] Active" at bounding box center [776, 83] width 1163 height 22
copy h1 "[PERSON_NAME]"
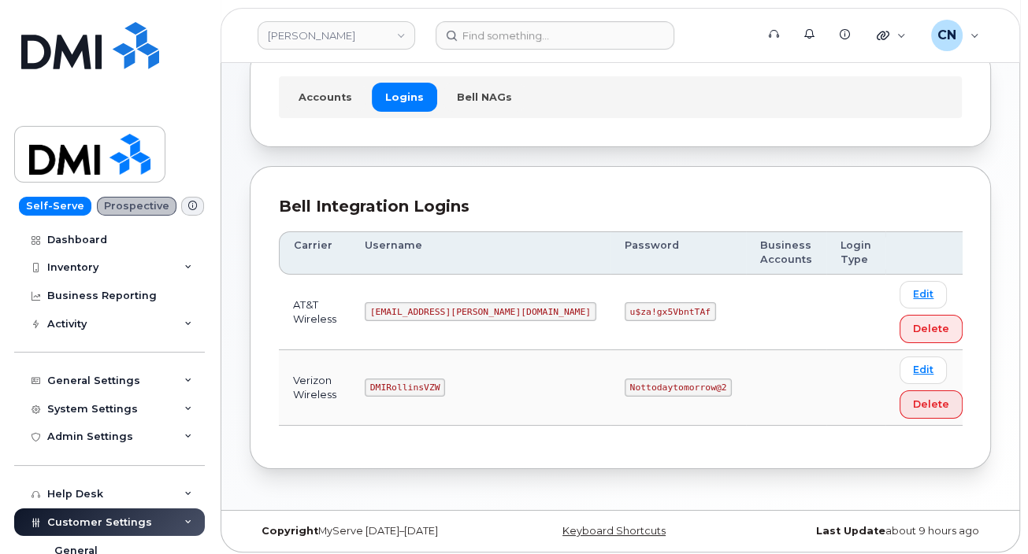
scroll to position [103, 0]
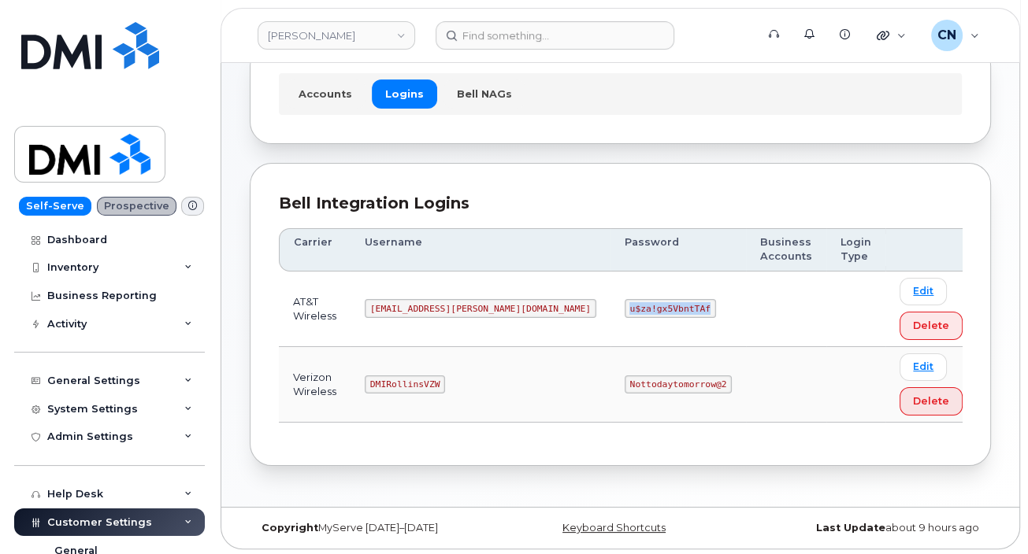
drag, startPoint x: 532, startPoint y: 310, endPoint x: 610, endPoint y: 306, distance: 78.0
click at [625, 306] on code "u$za!gx5VbntTAf" at bounding box center [670, 308] width 91 height 19
copy code "u$za!gx5VbntTAf"
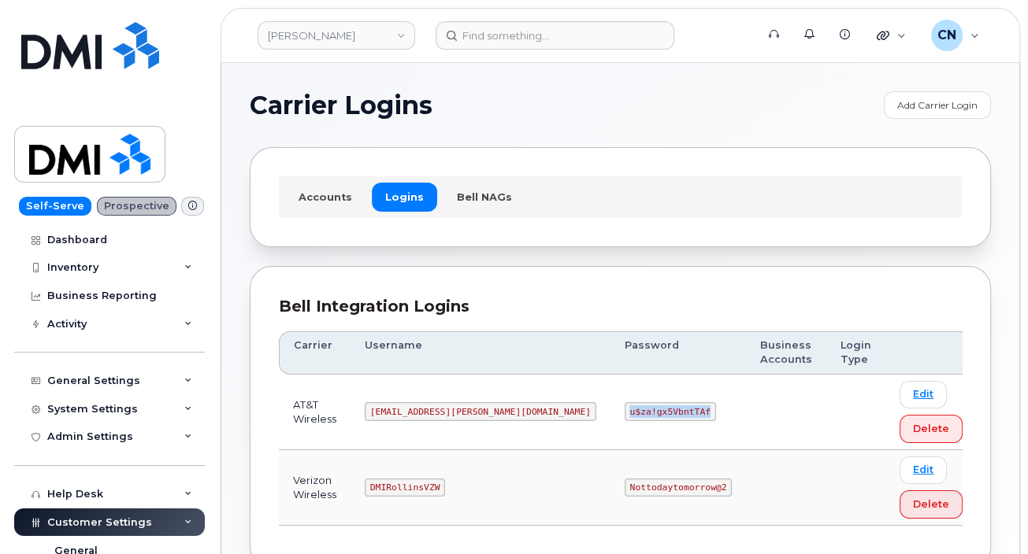
scroll to position [0, 0]
